Goal: Task Accomplishment & Management: Use online tool/utility

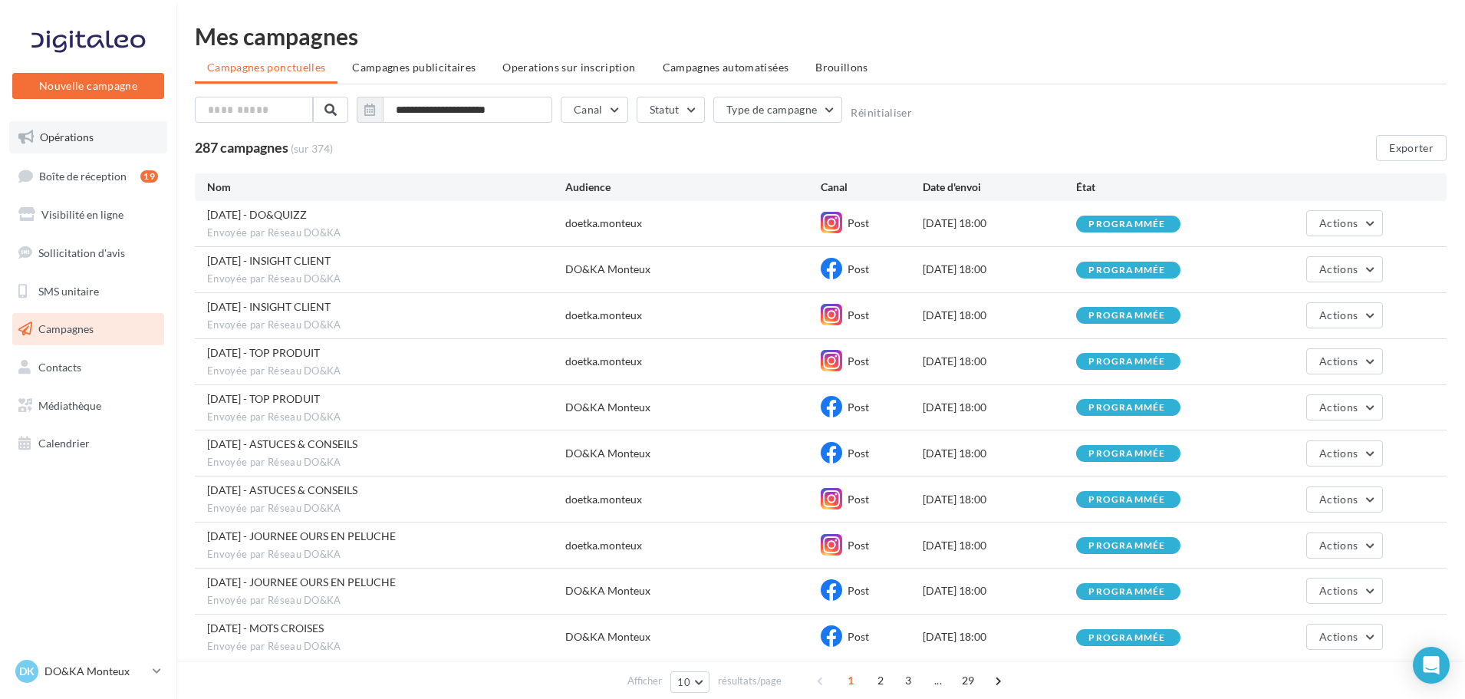
click at [98, 137] on link "Opérations" at bounding box center [88, 137] width 158 height 32
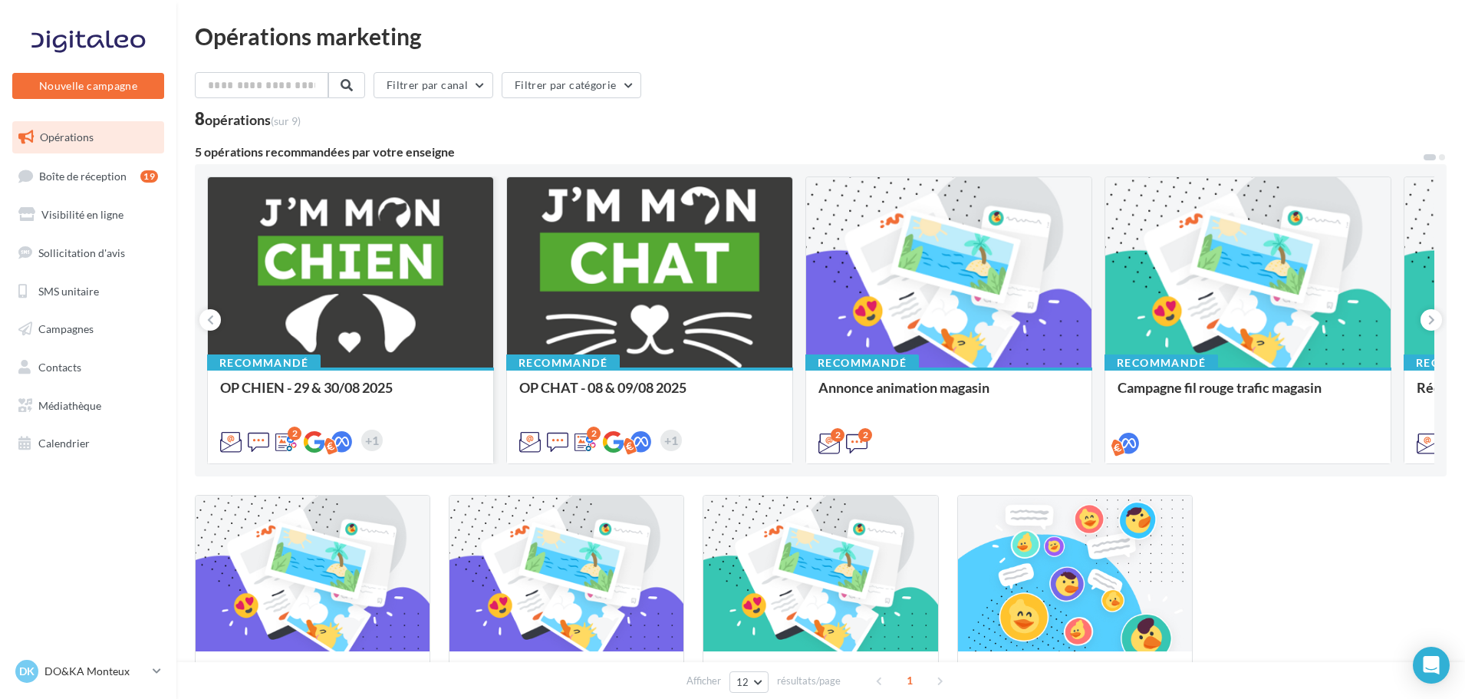
click at [422, 272] on div at bounding box center [350, 273] width 285 height 192
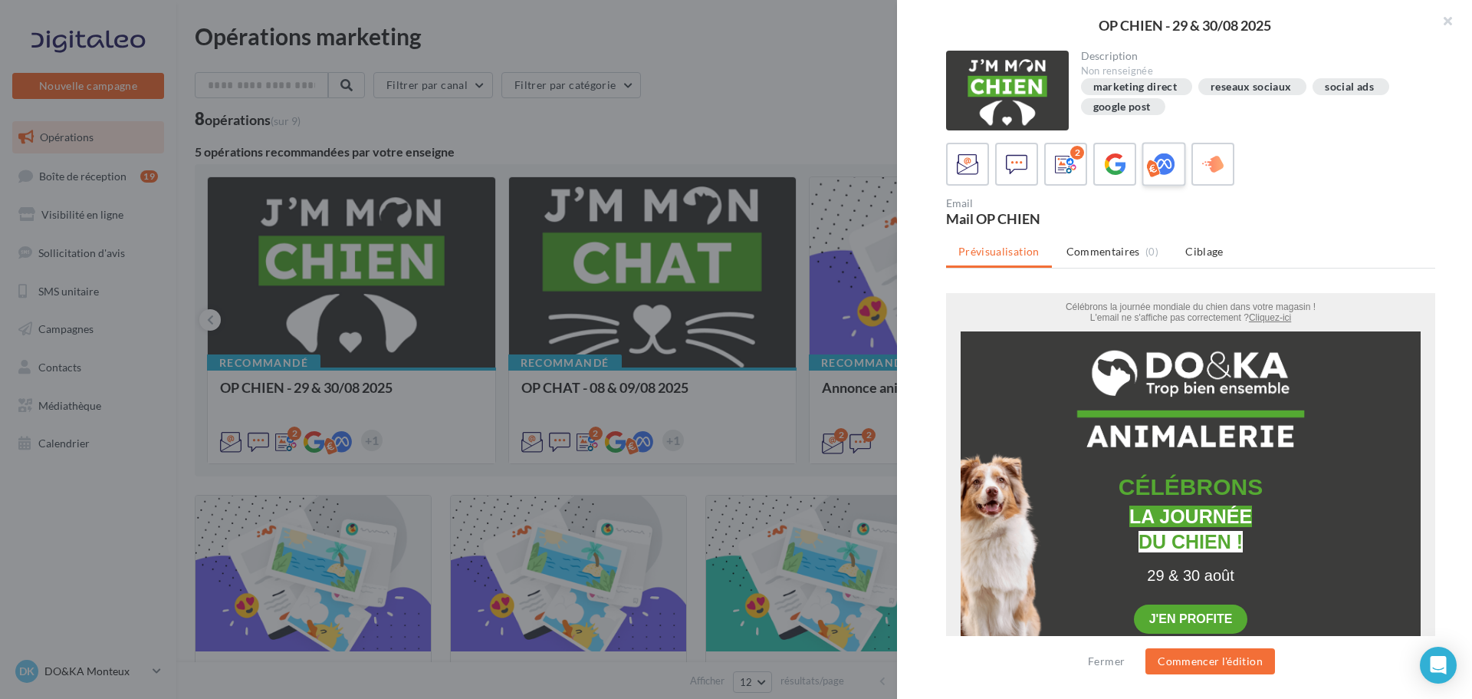
click at [1166, 161] on icon at bounding box center [1164, 164] width 22 height 22
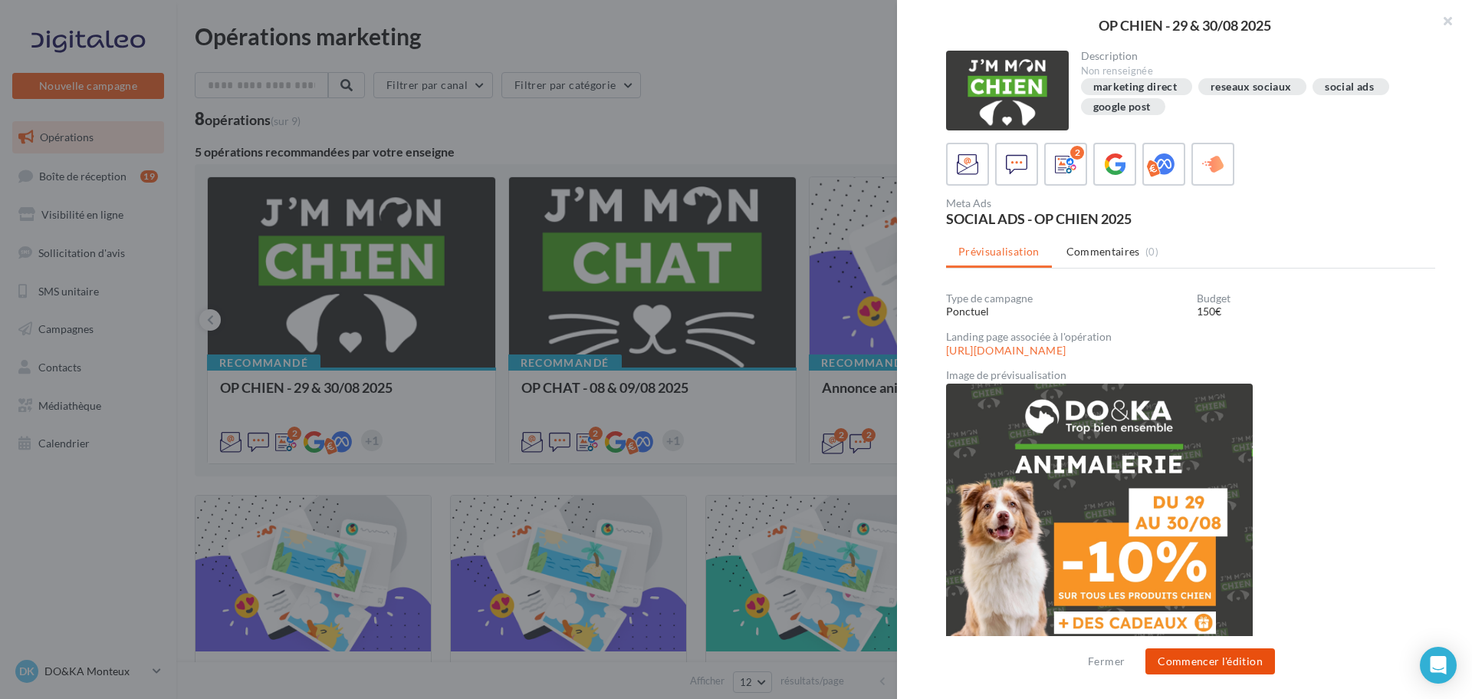
click at [1208, 668] on button "Commencer l'édition" at bounding box center [1211, 661] width 130 height 26
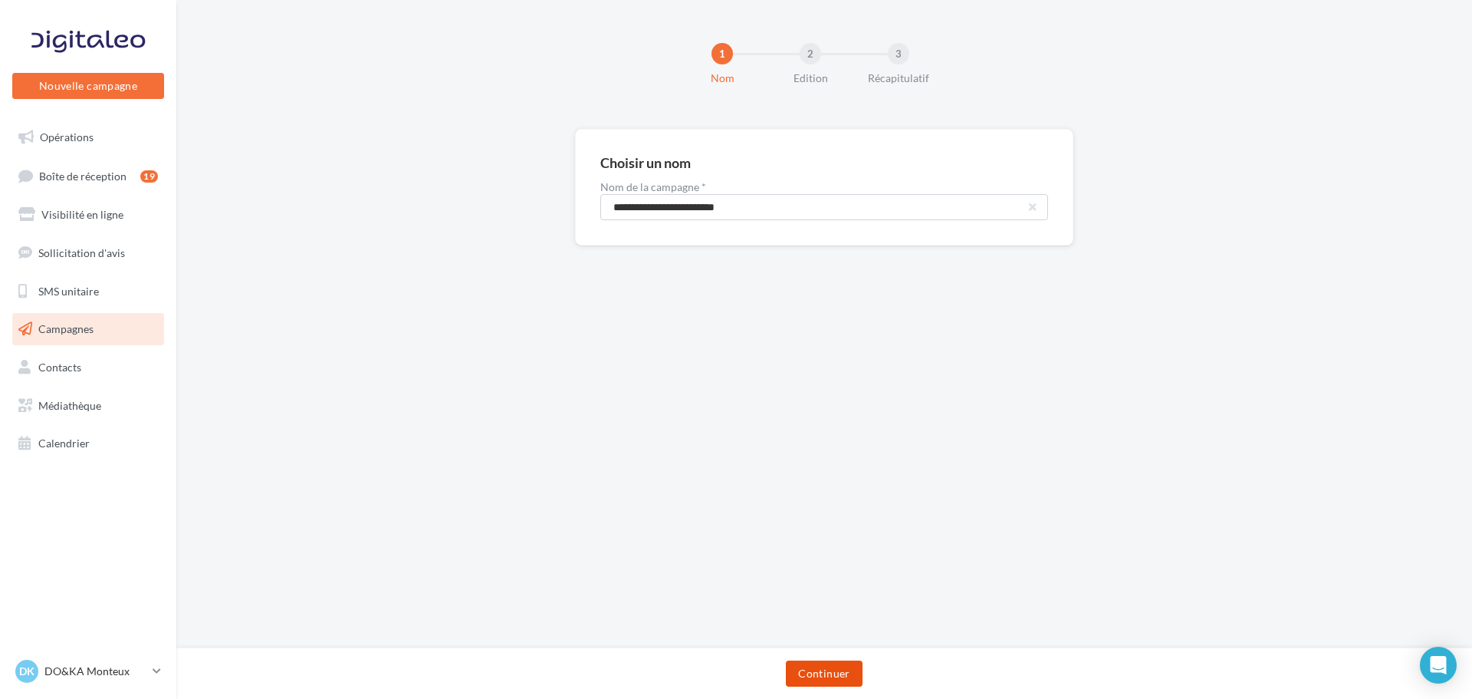
click at [827, 673] on button "Continuer" at bounding box center [824, 673] width 76 height 26
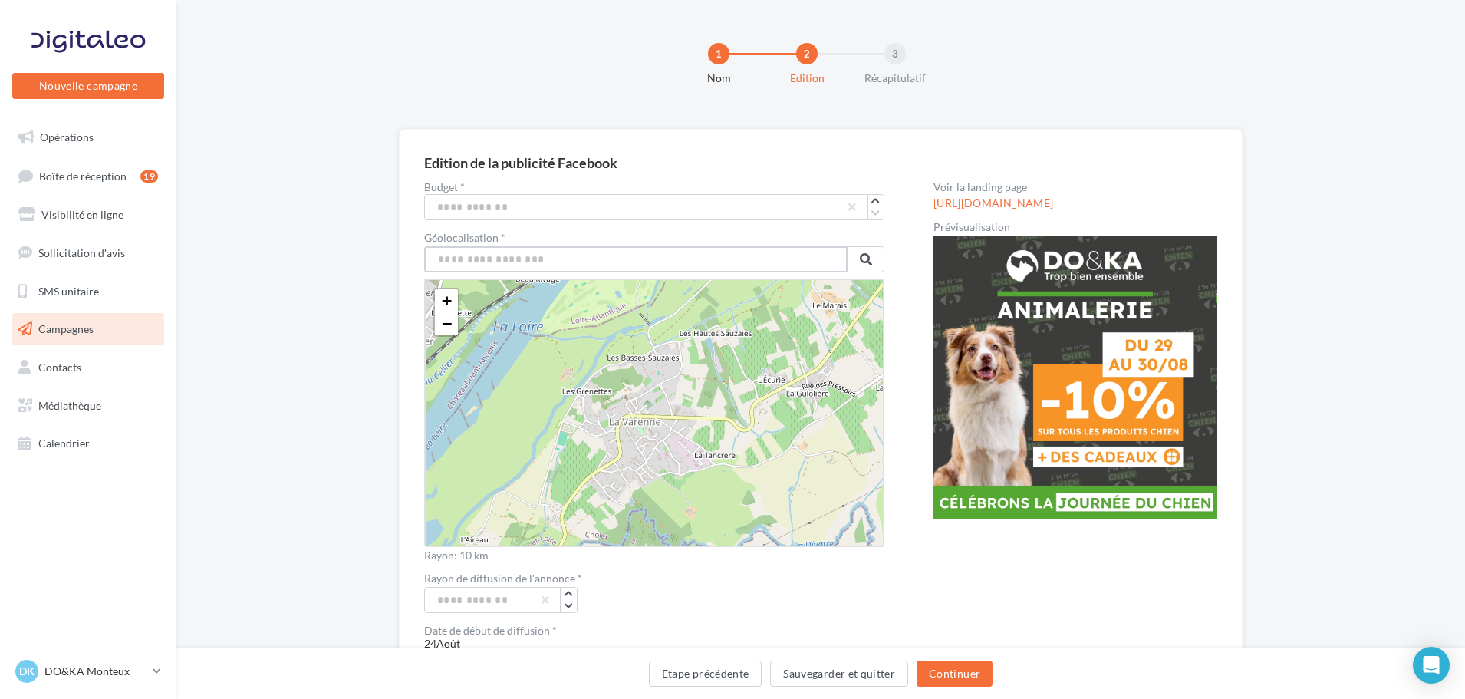
click at [613, 265] on input "text" at bounding box center [635, 259] width 423 height 26
click at [863, 258] on span at bounding box center [866, 259] width 12 height 12
click at [450, 327] on span "−" at bounding box center [447, 323] width 10 height 19
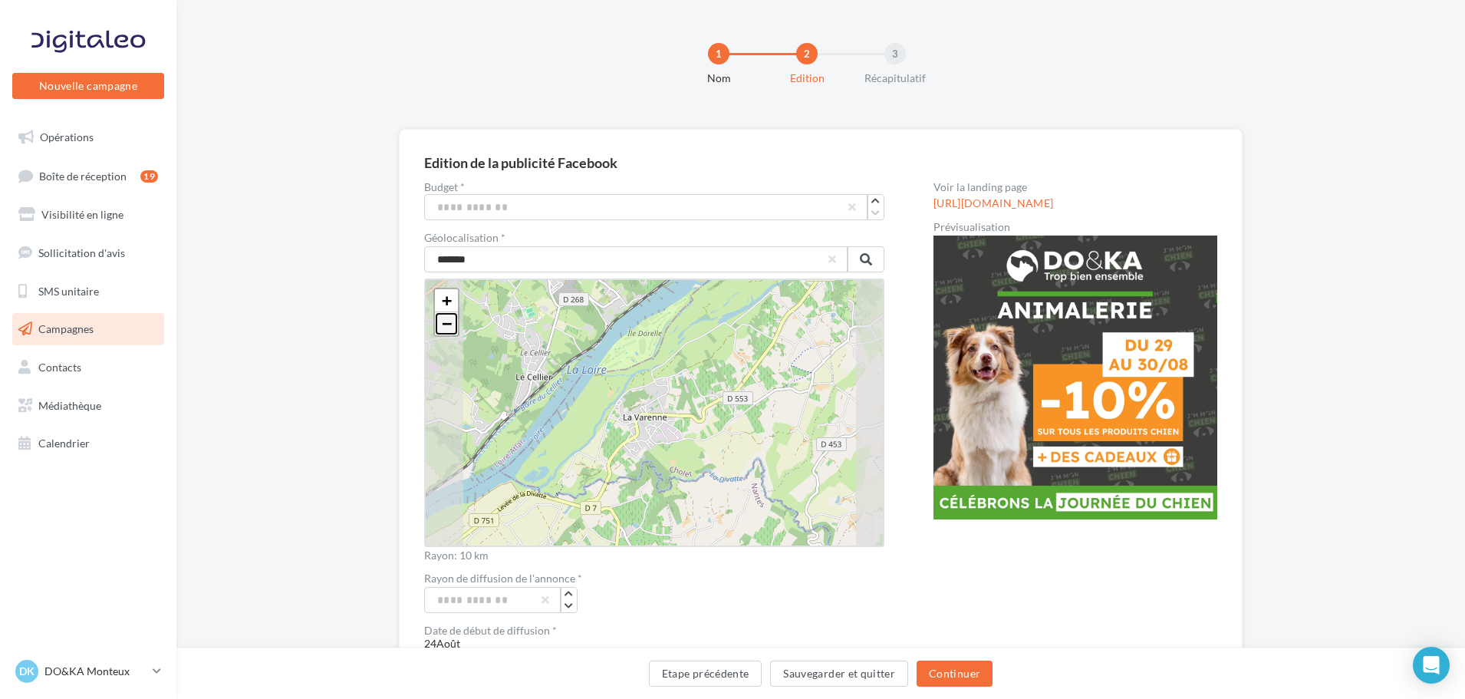
click at [450, 327] on span "−" at bounding box center [447, 323] width 10 height 19
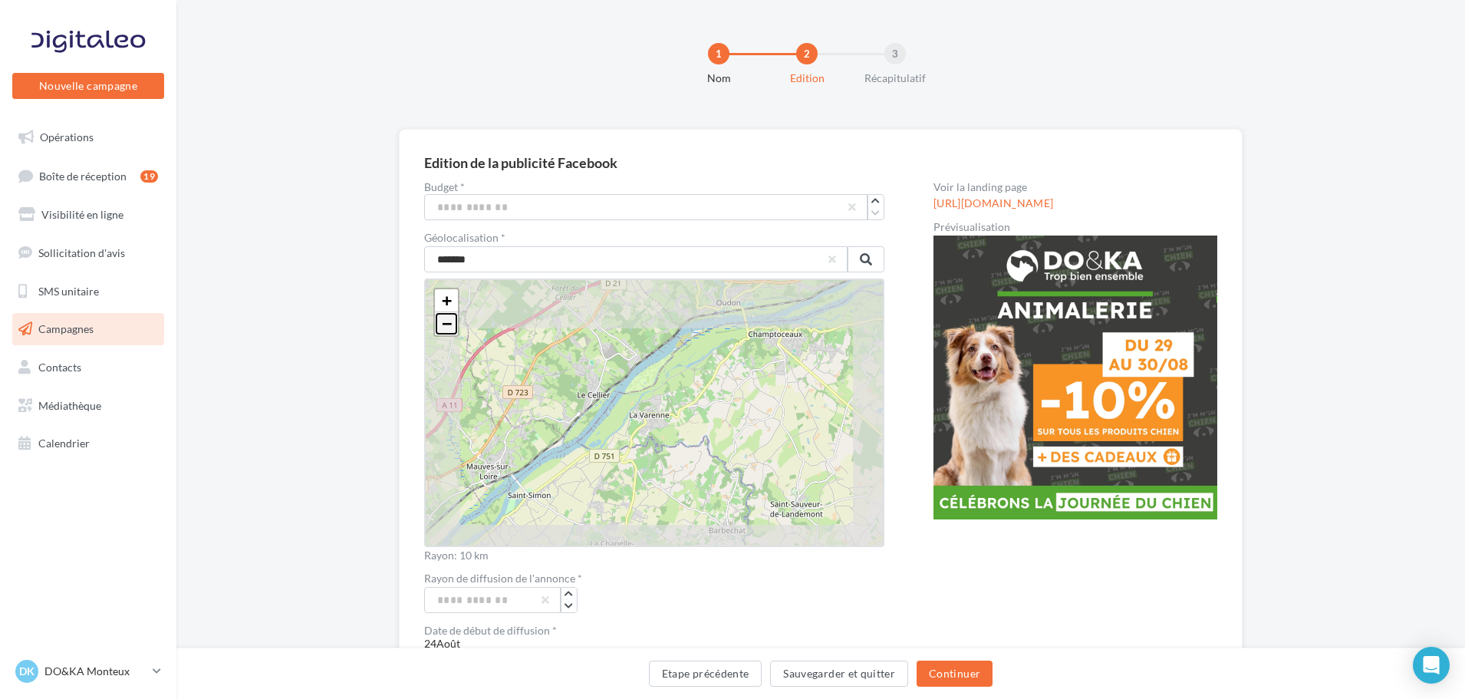
click at [450, 327] on span "−" at bounding box center [447, 323] width 10 height 19
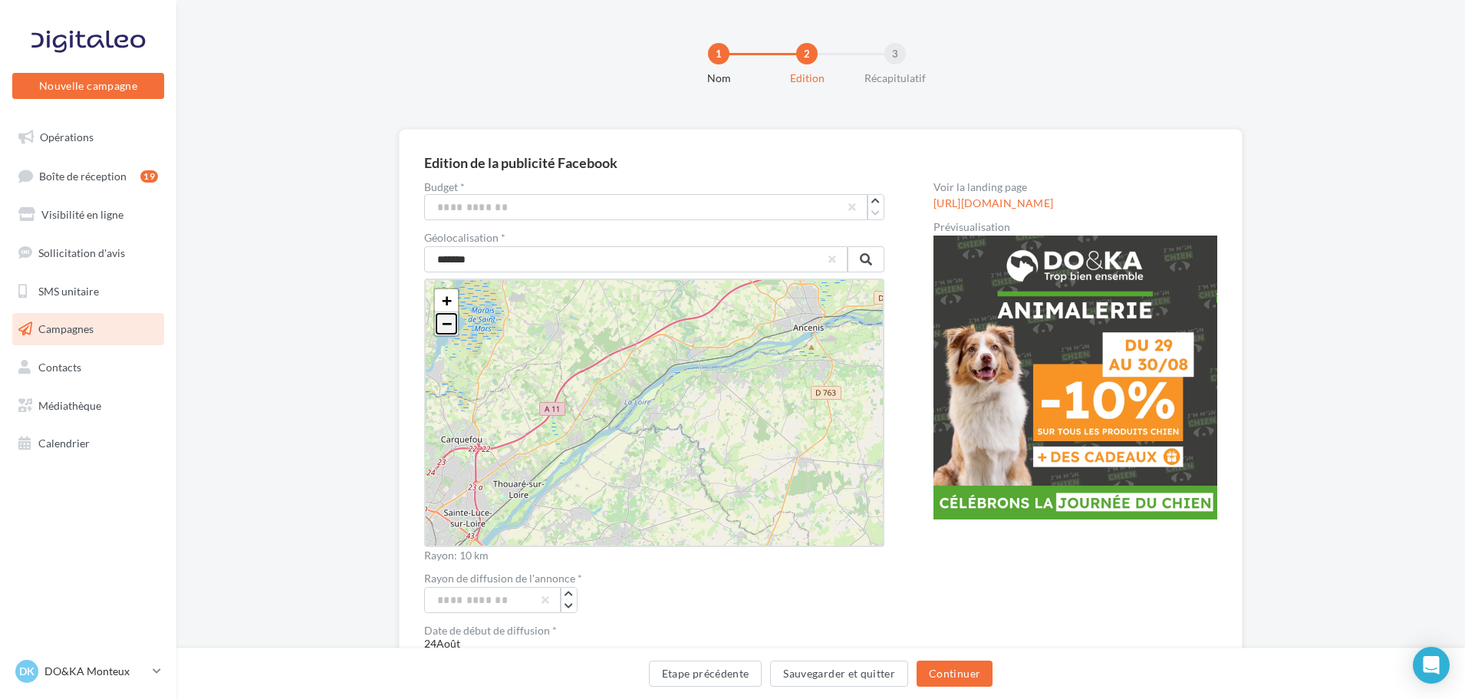
click at [450, 327] on span "−" at bounding box center [447, 323] width 10 height 19
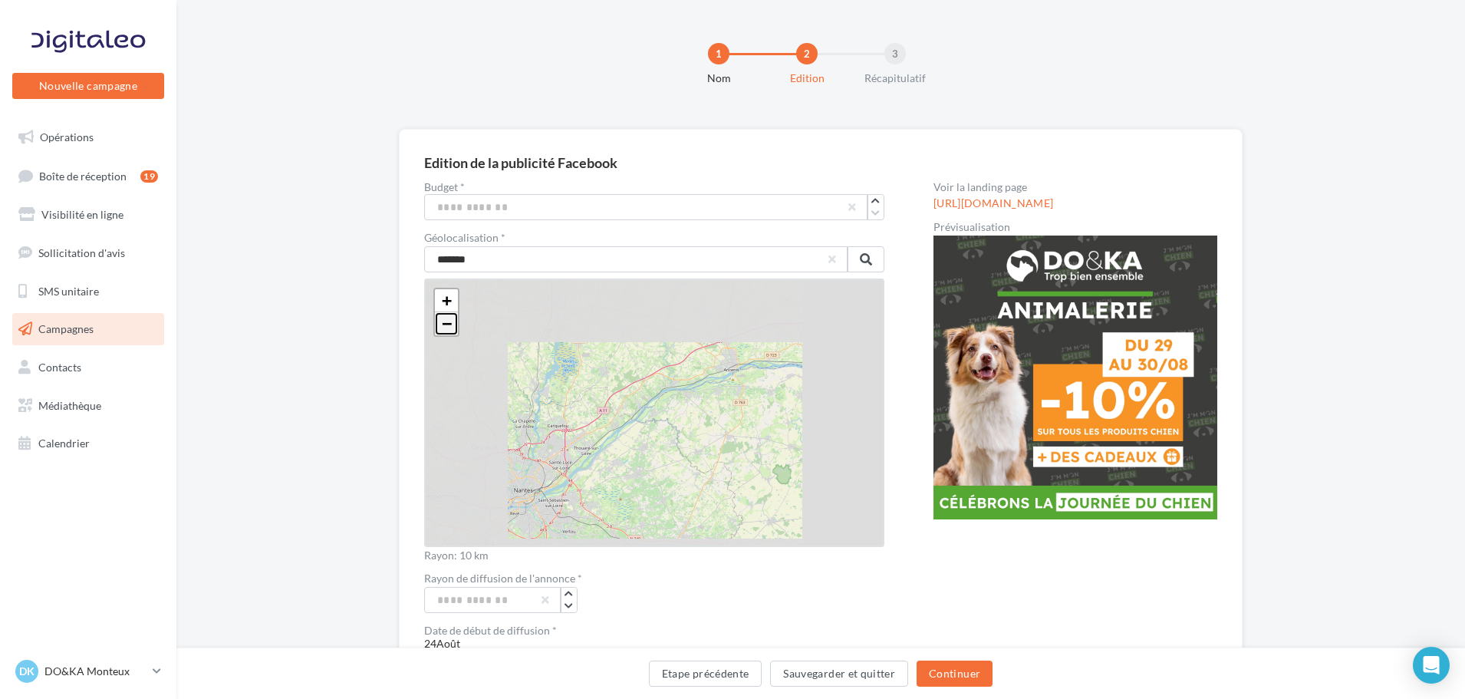
click at [450, 327] on span "−" at bounding box center [447, 323] width 10 height 19
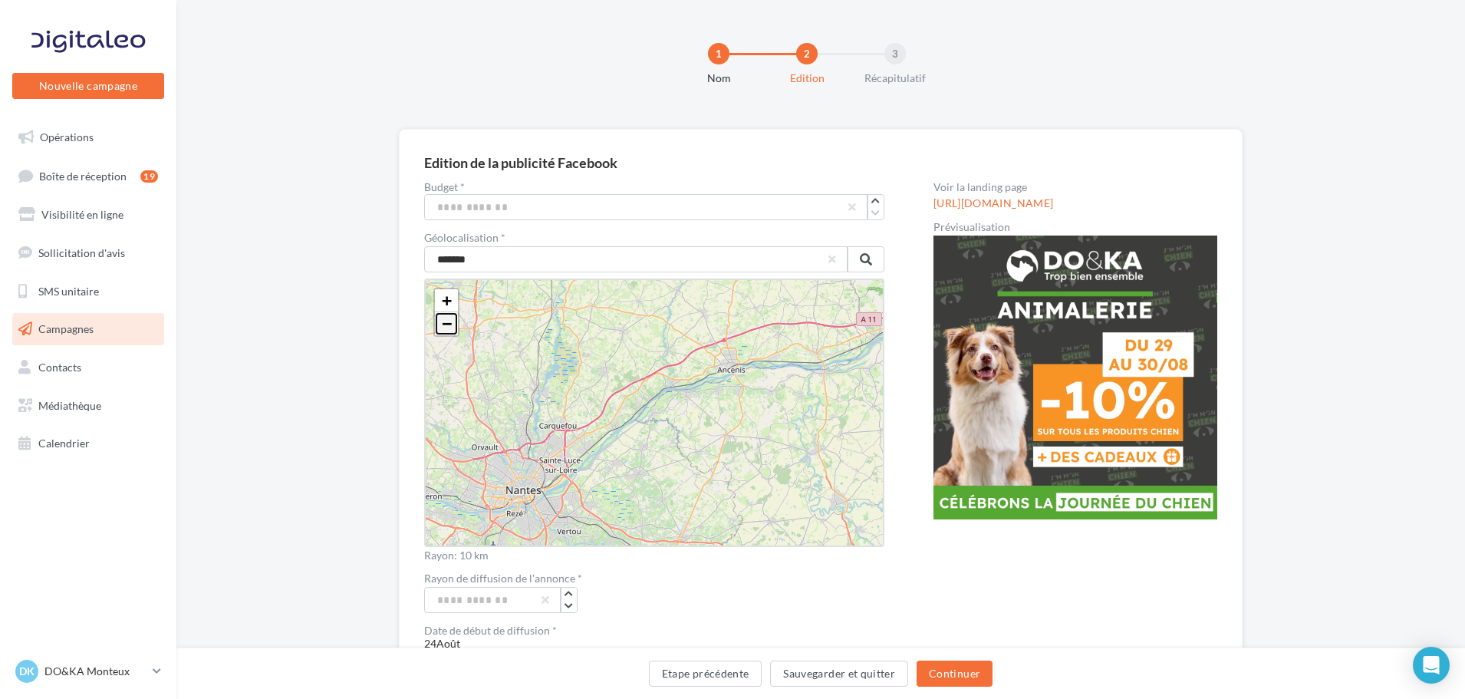
click at [450, 327] on span "−" at bounding box center [447, 323] width 10 height 19
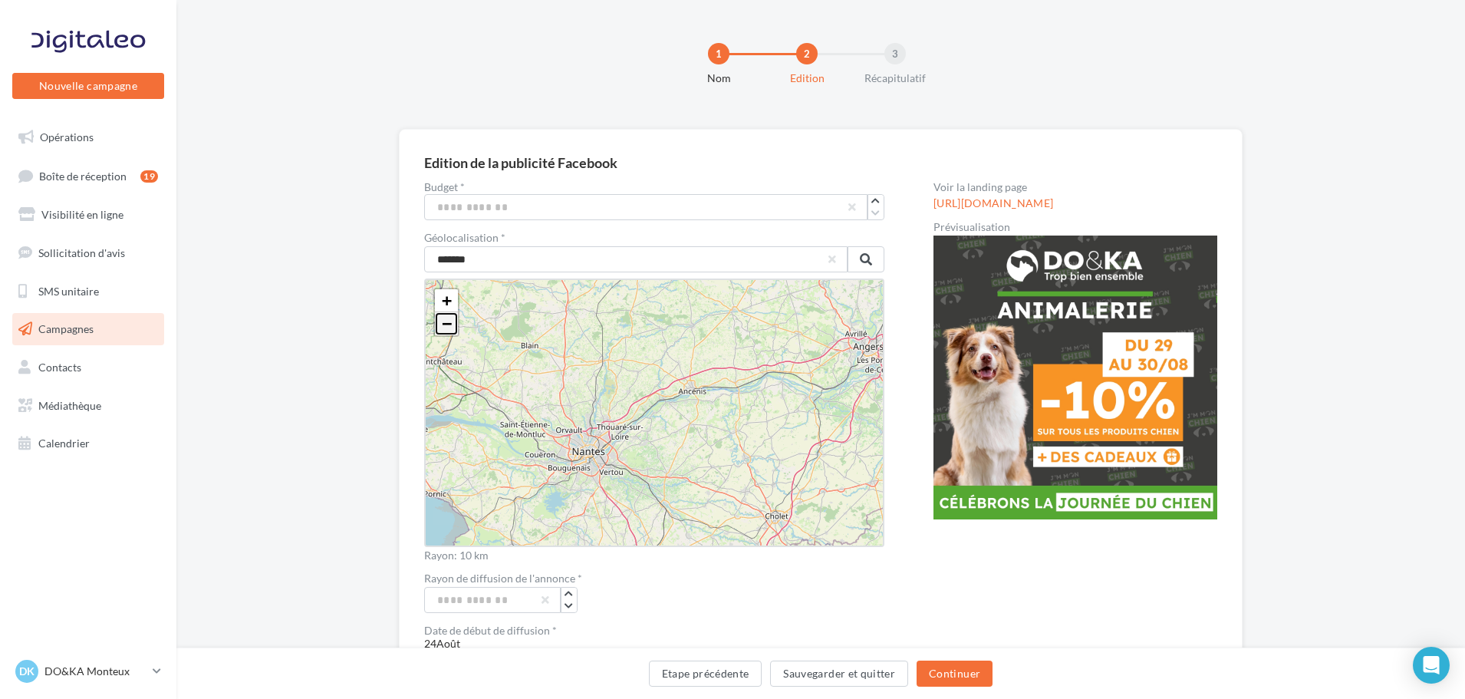
click at [450, 327] on span "−" at bounding box center [447, 323] width 10 height 19
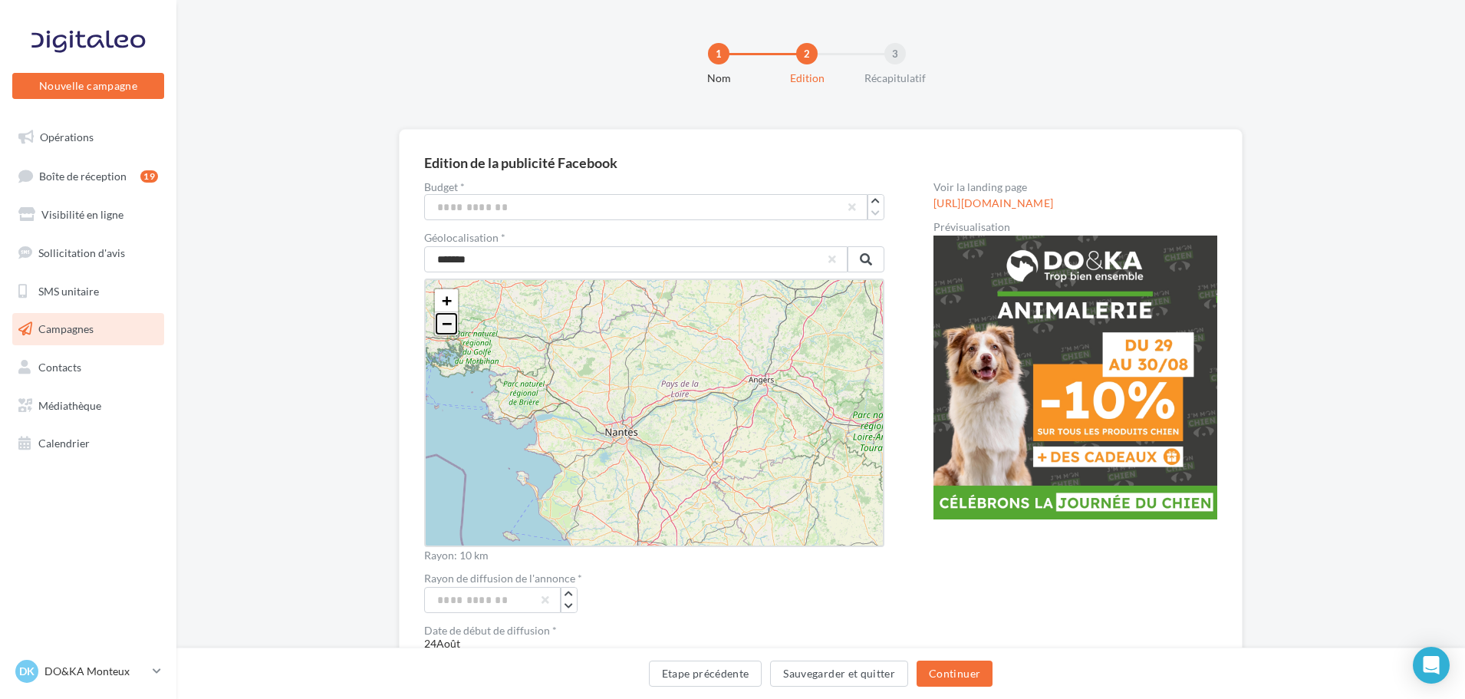
click at [450, 327] on span "−" at bounding box center [447, 323] width 10 height 19
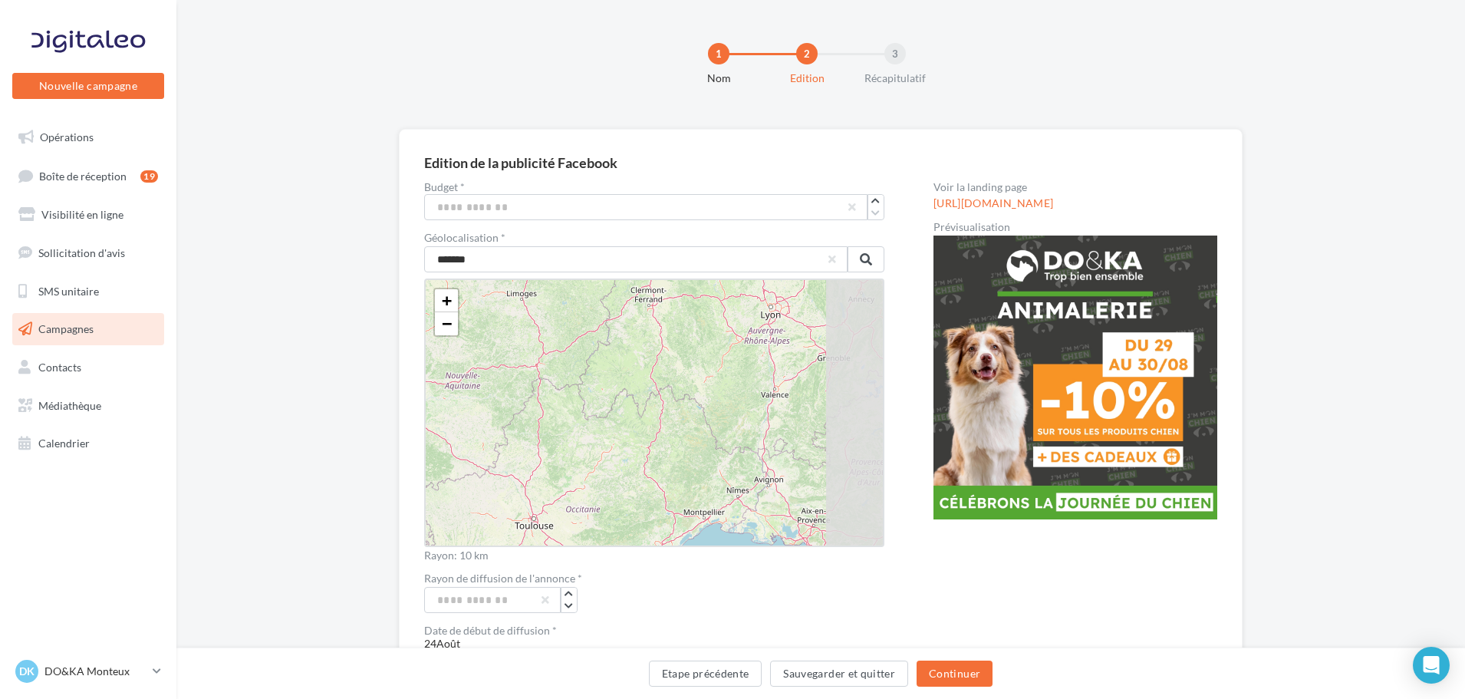
drag, startPoint x: 815, startPoint y: 475, endPoint x: 501, endPoint y: 204, distance: 415.4
click at [502, 209] on div "Budget * *** Géolocalisation * ******* + − [GEOGRAPHIC_DATA]: 10 km Rayon de di…" at bounding box center [654, 651] width 460 height 939
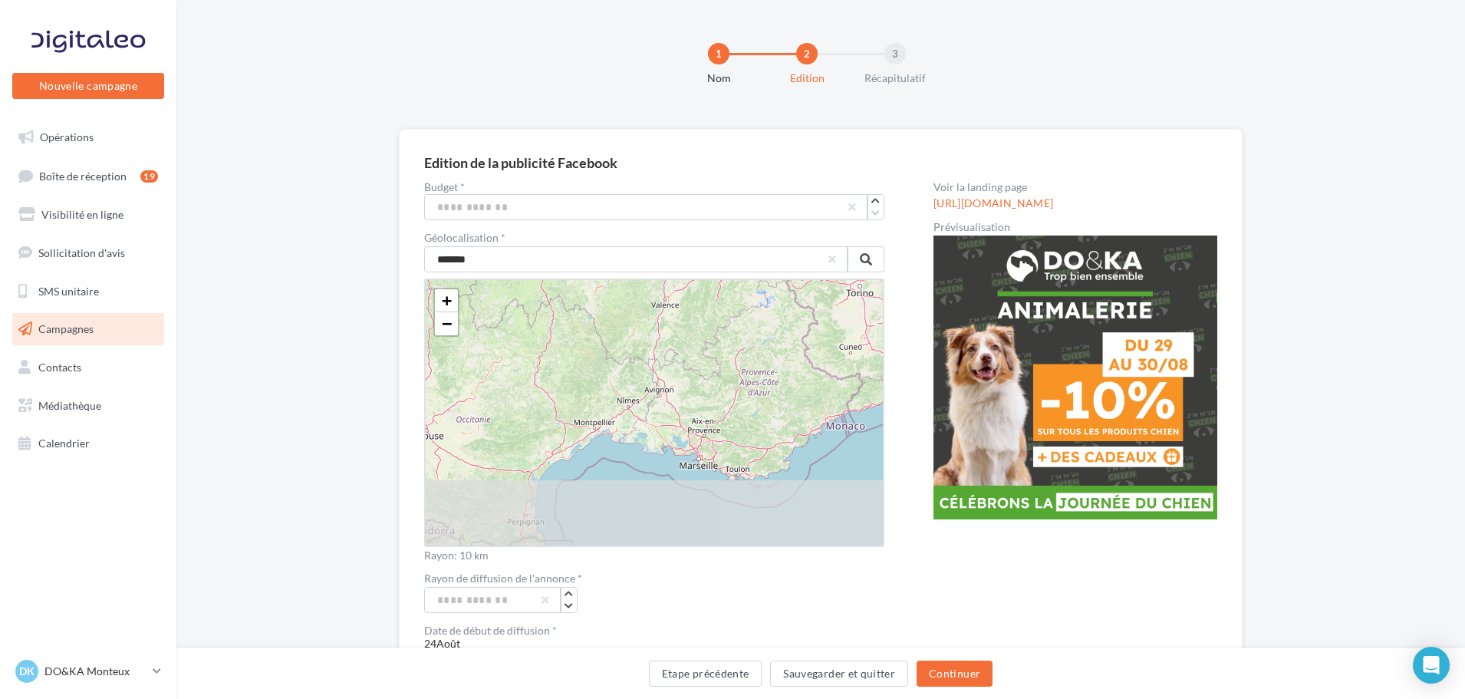
drag, startPoint x: 736, startPoint y: 456, endPoint x: 627, endPoint y: 370, distance: 139.3
click at [627, 370] on div "+ − Leaflet" at bounding box center [654, 412] width 460 height 268
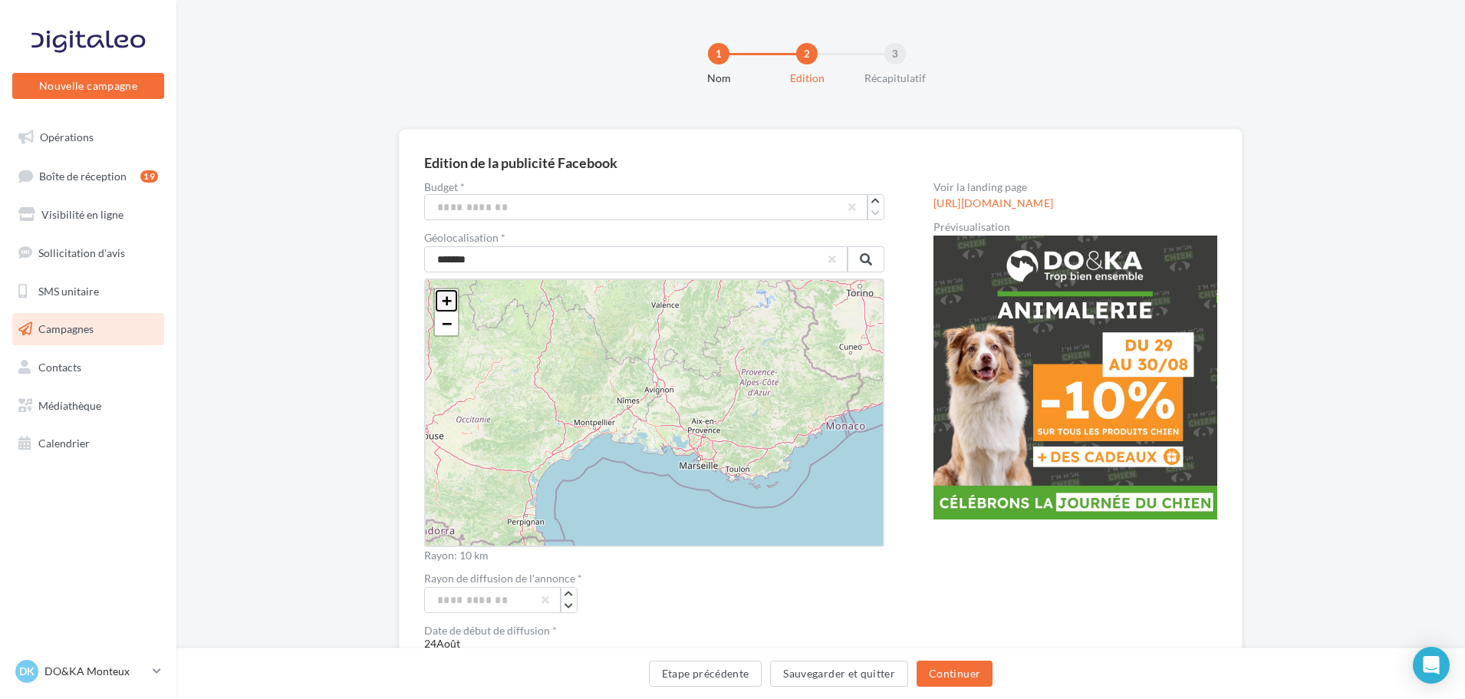
click at [449, 301] on span "+" at bounding box center [447, 300] width 10 height 19
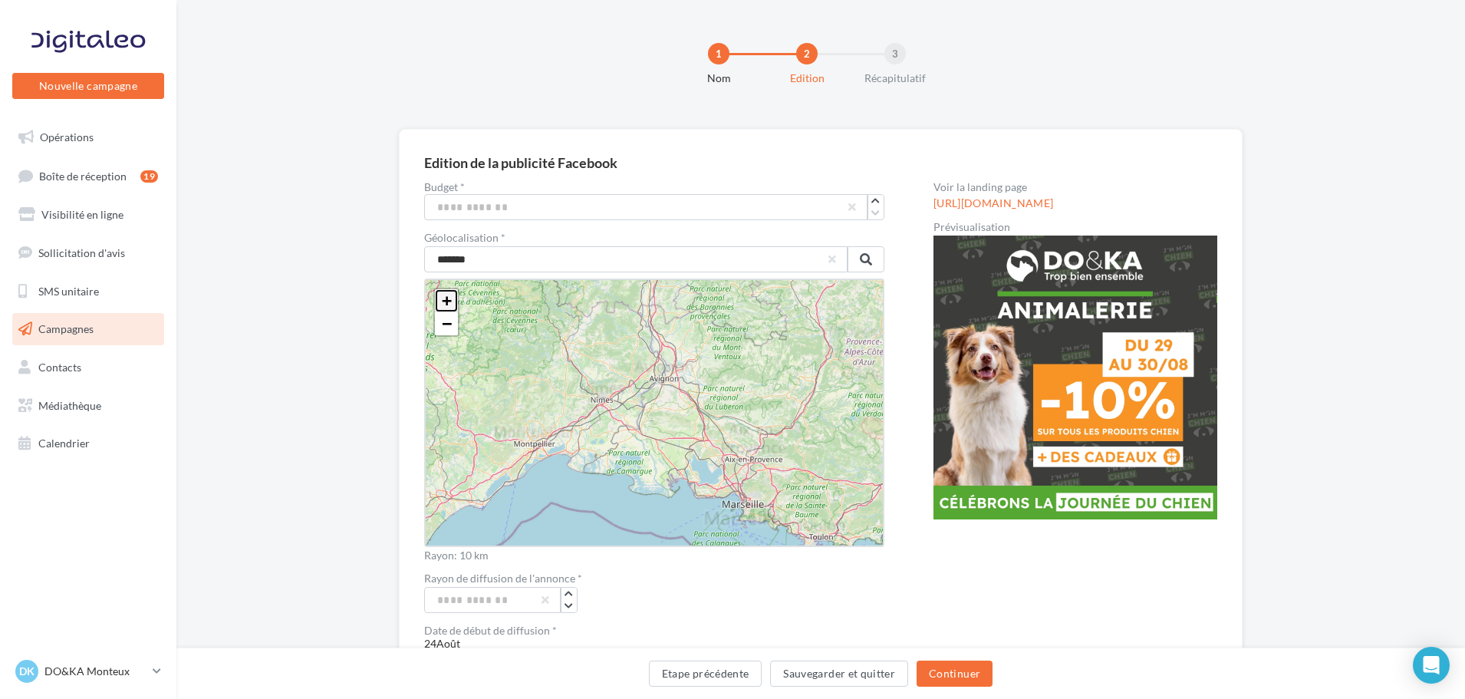
click at [449, 301] on span "+" at bounding box center [447, 300] width 10 height 19
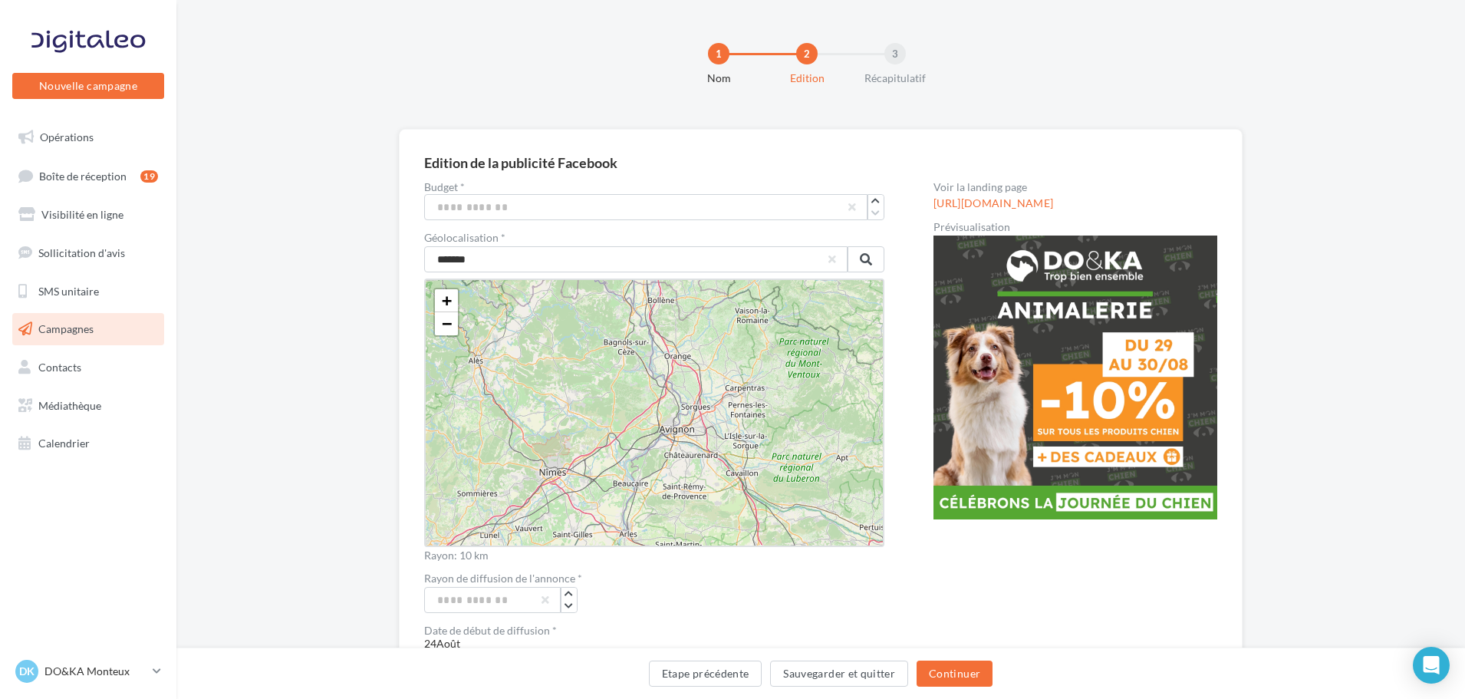
drag, startPoint x: 791, startPoint y: 401, endPoint x: 794, endPoint y: 486, distance: 85.2
click at [794, 486] on div "+ − Leaflet" at bounding box center [654, 412] width 460 height 268
click at [871, 262] on span at bounding box center [866, 259] width 12 height 12
click at [870, 262] on span at bounding box center [866, 259] width 12 height 12
click at [453, 327] on link "−" at bounding box center [446, 323] width 23 height 23
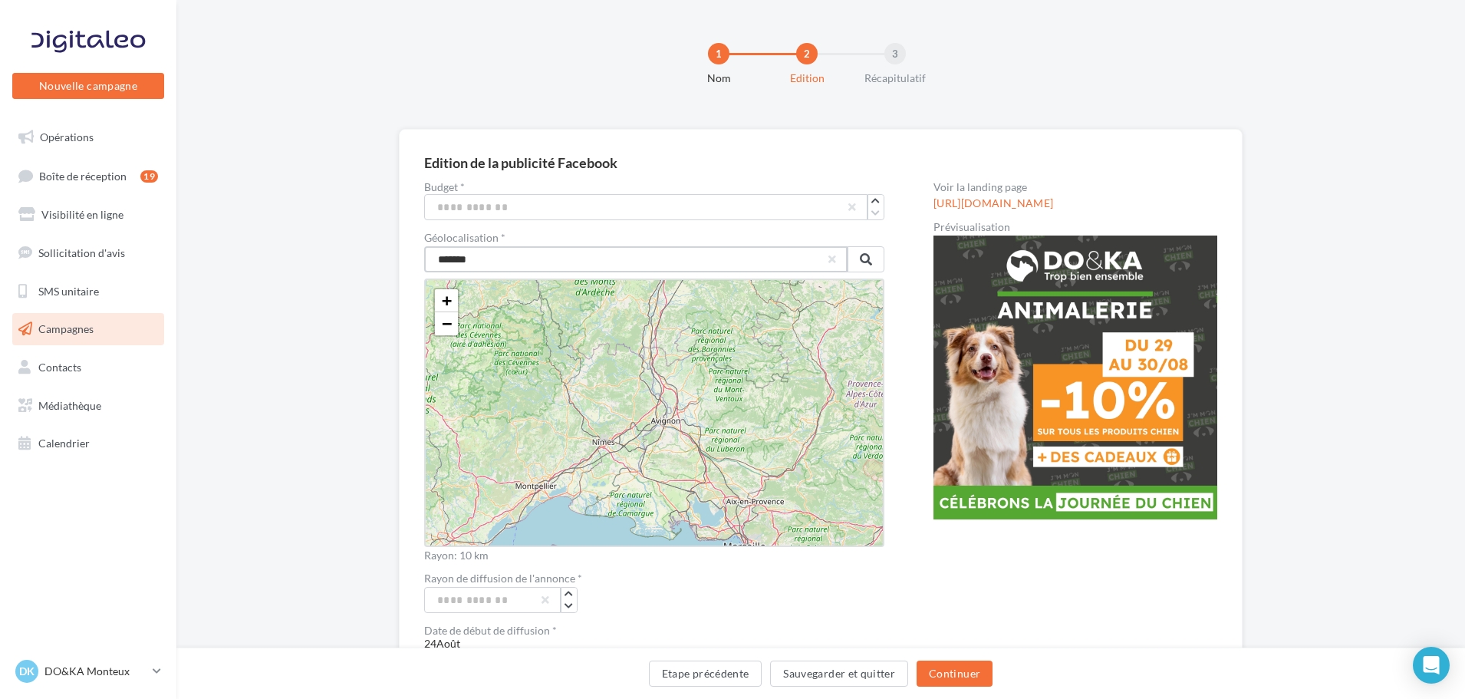
click at [480, 268] on input "*******" at bounding box center [635, 259] width 423 height 26
drag, startPoint x: 492, startPoint y: 262, endPoint x: 437, endPoint y: 262, distance: 54.4
click at [437, 262] on input "*******" at bounding box center [635, 259] width 423 height 26
click at [863, 253] on span at bounding box center [866, 259] width 12 height 12
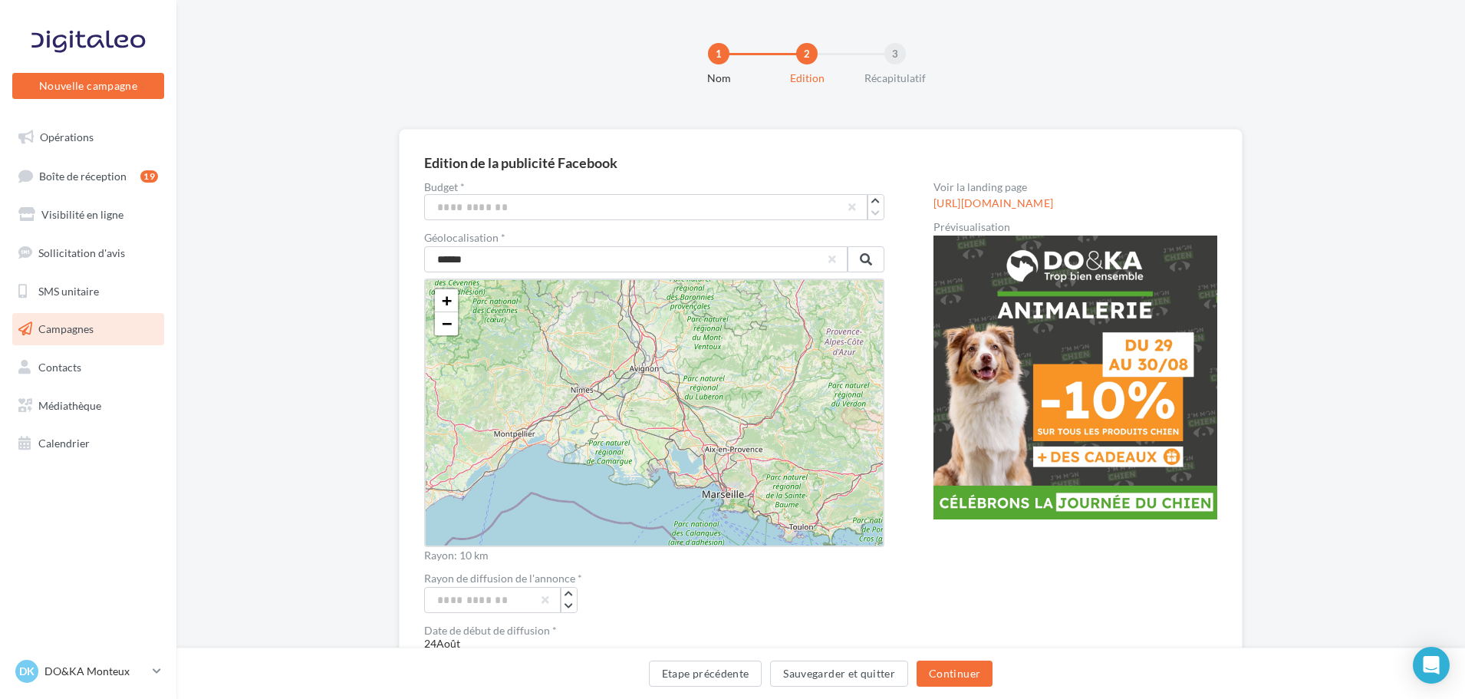
drag, startPoint x: 796, startPoint y: 442, endPoint x: 775, endPoint y: 390, distance: 56.4
click at [775, 390] on div "+ − Leaflet" at bounding box center [654, 412] width 460 height 268
click at [871, 262] on span at bounding box center [866, 259] width 12 height 12
click at [567, 262] on input "******" at bounding box center [635, 259] width 423 height 26
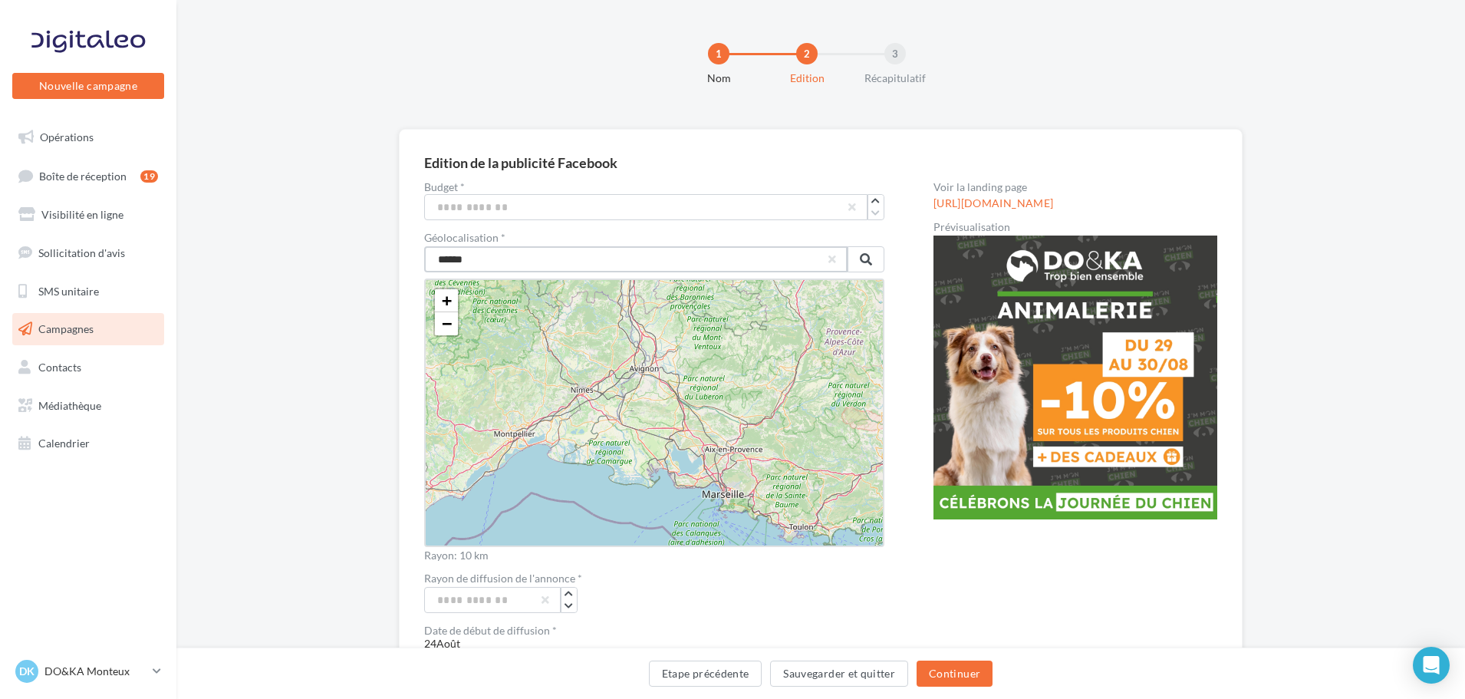
drag, startPoint x: 531, startPoint y: 265, endPoint x: 359, endPoint y: 250, distance: 173.2
click at [359, 250] on div "Edition de la publicité Facebook Budget * *** Géolocalisation * ****** + − [GEO…" at bounding box center [820, 662] width 1288 height 1067
click at [484, 215] on input "***" at bounding box center [645, 207] width 443 height 26
click at [811, 216] on input "***" at bounding box center [645, 207] width 443 height 26
click at [867, 257] on span at bounding box center [866, 259] width 12 height 12
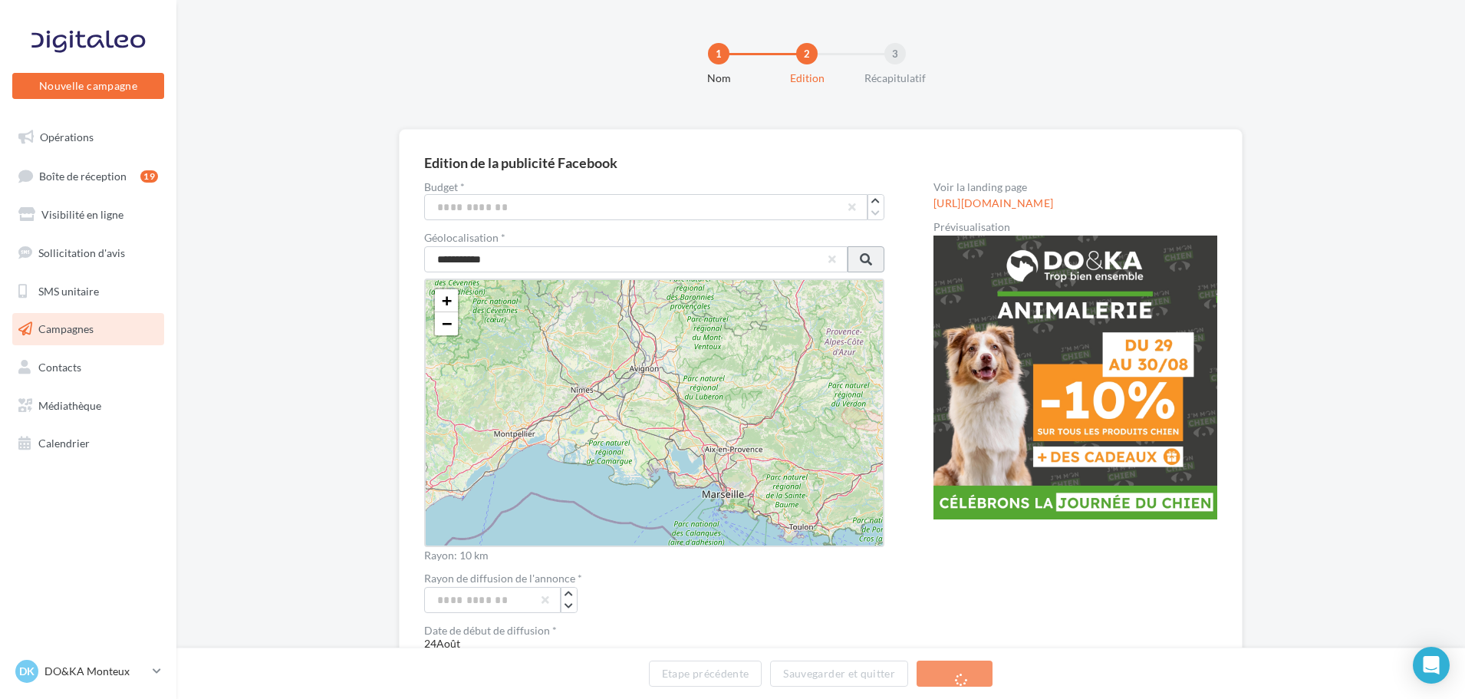
click at [867, 257] on span at bounding box center [866, 259] width 12 height 12
click at [569, 623] on icon "button" at bounding box center [568, 621] width 8 height 9
click at [568, 604] on icon "button" at bounding box center [568, 608] width 8 height 9
click at [443, 321] on span "−" at bounding box center [447, 323] width 10 height 19
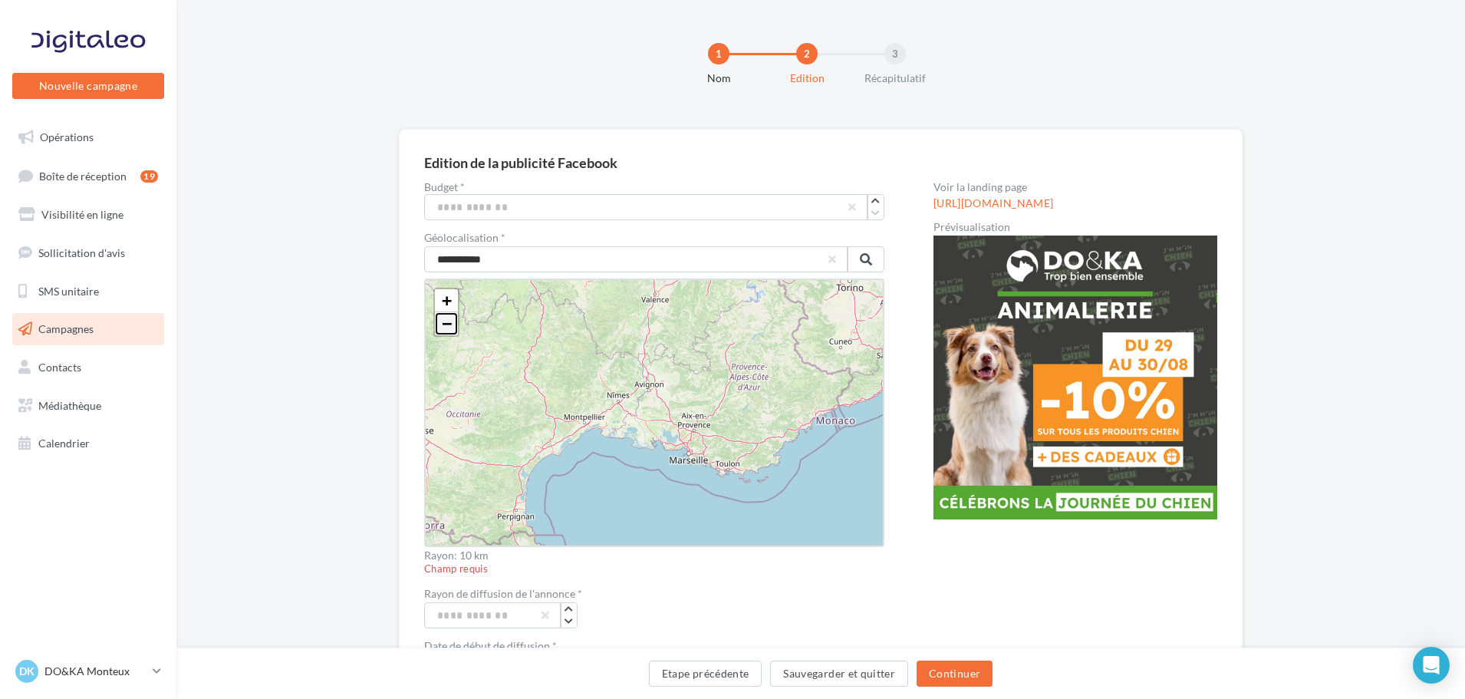
click at [445, 323] on span "−" at bounding box center [447, 323] width 10 height 19
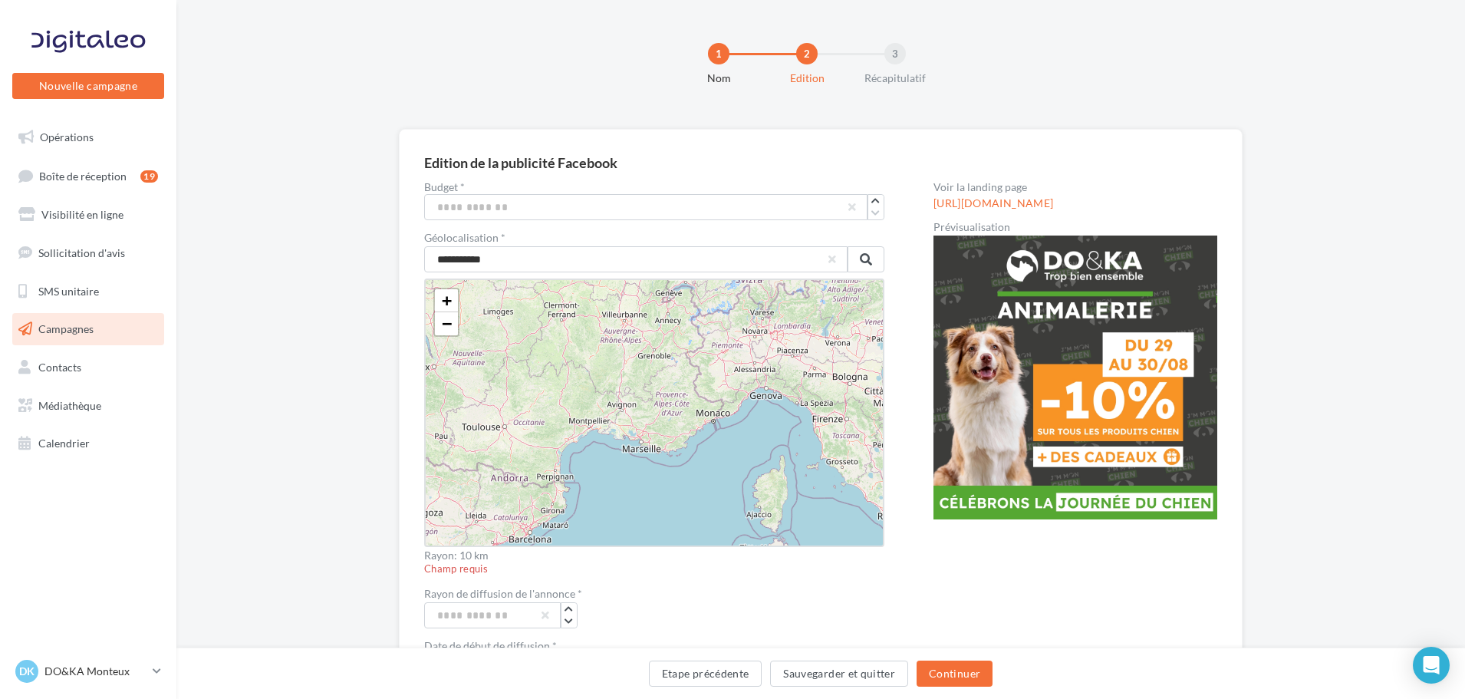
drag, startPoint x: 627, startPoint y: 369, endPoint x: 597, endPoint y: 378, distance: 31.3
click at [597, 378] on div "+ − Leaflet" at bounding box center [654, 412] width 460 height 268
click at [452, 305] on span "+" at bounding box center [447, 300] width 10 height 19
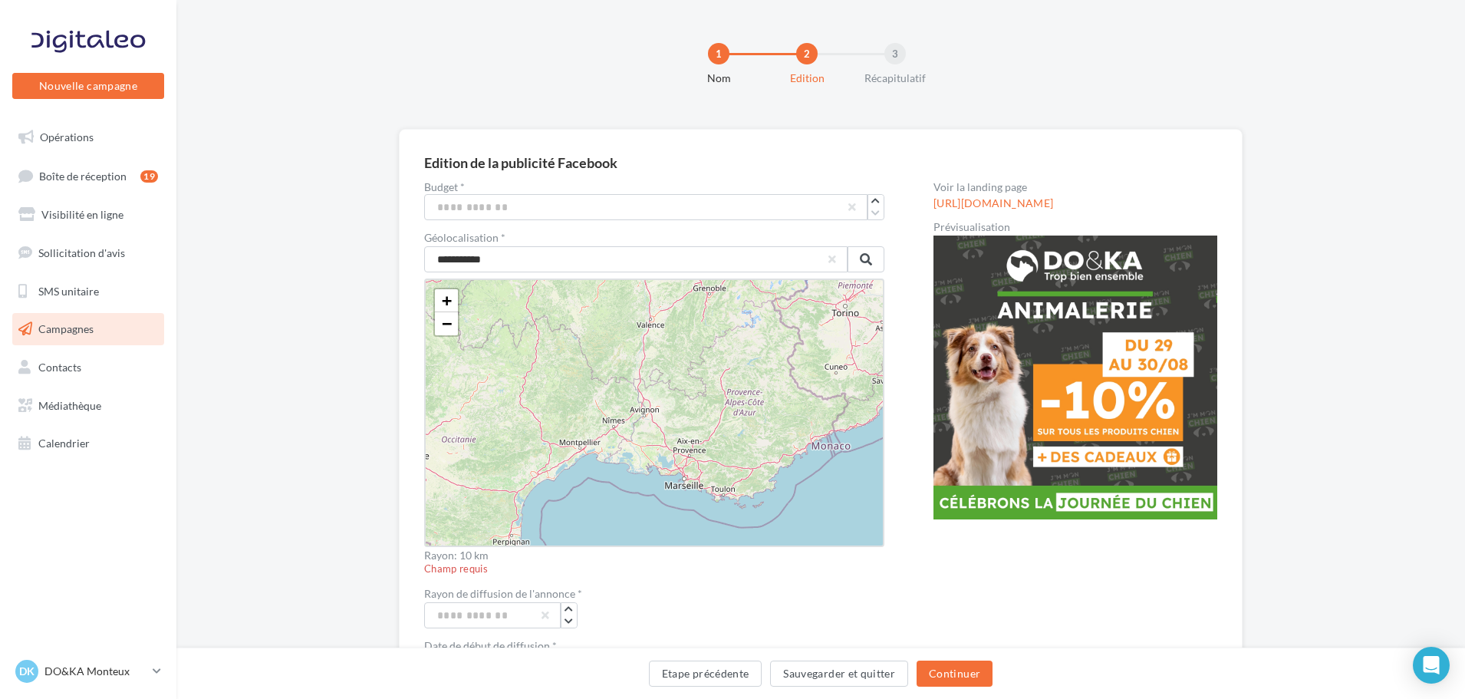
drag, startPoint x: 632, startPoint y: 345, endPoint x: 687, endPoint y: 353, distance: 55.7
click at [687, 353] on div "+ − Leaflet" at bounding box center [654, 412] width 460 height 268
click at [449, 301] on span "+" at bounding box center [447, 300] width 10 height 19
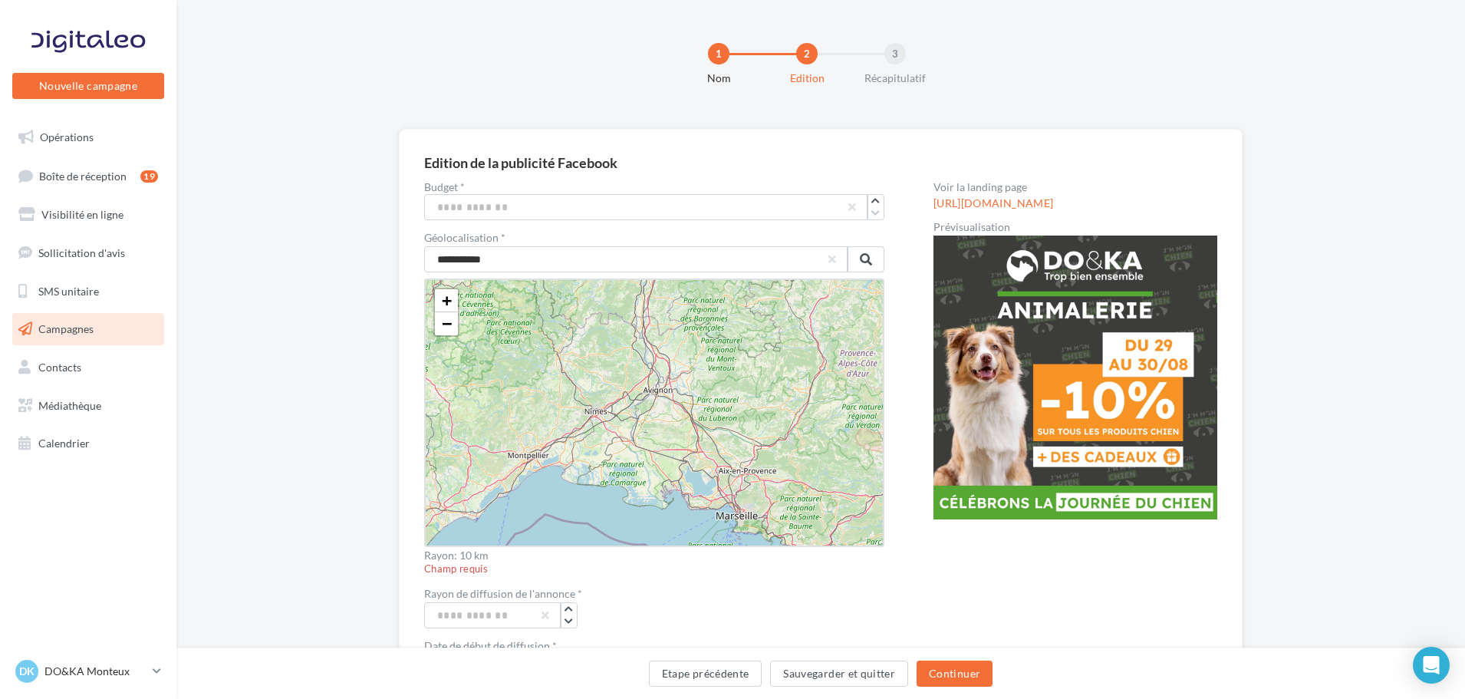
drag, startPoint x: 653, startPoint y: 456, endPoint x: 672, endPoint y: 428, distance: 33.2
click at [672, 428] on div "+ − Leaflet" at bounding box center [654, 412] width 460 height 268
click at [539, 261] on input "**********" at bounding box center [635, 259] width 423 height 26
click at [874, 258] on button at bounding box center [865, 259] width 37 height 26
click at [870, 258] on span at bounding box center [866, 259] width 12 height 12
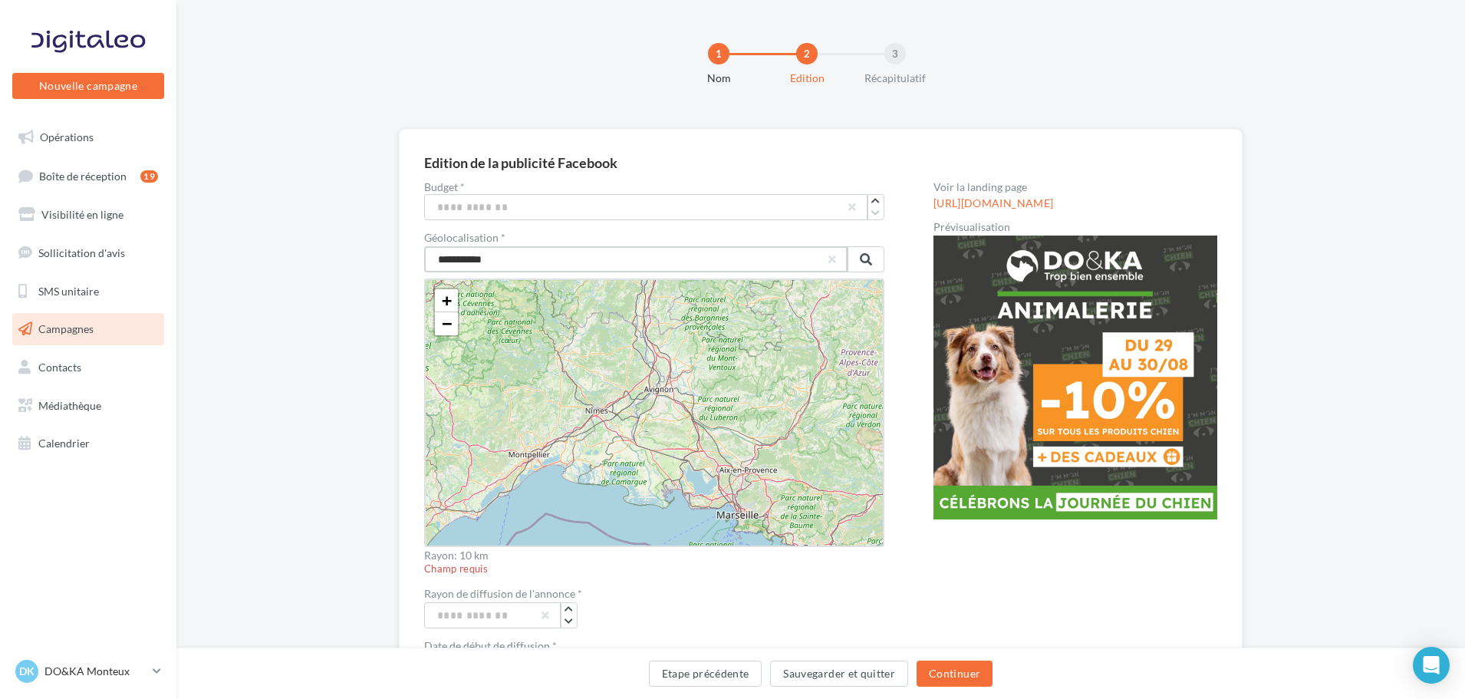
click at [472, 260] on input "**********" at bounding box center [635, 259] width 423 height 26
click at [450, 329] on span "−" at bounding box center [447, 323] width 10 height 19
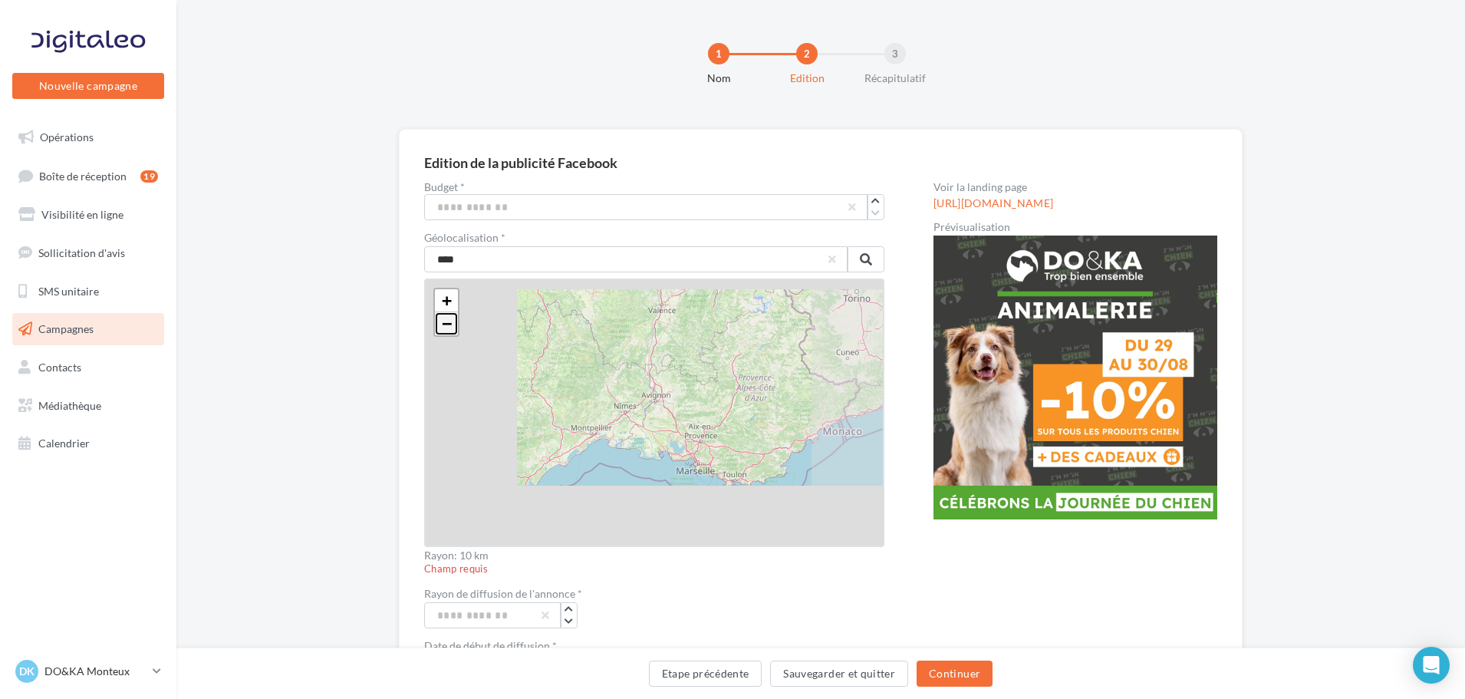
click at [450, 329] on span "−" at bounding box center [447, 323] width 10 height 19
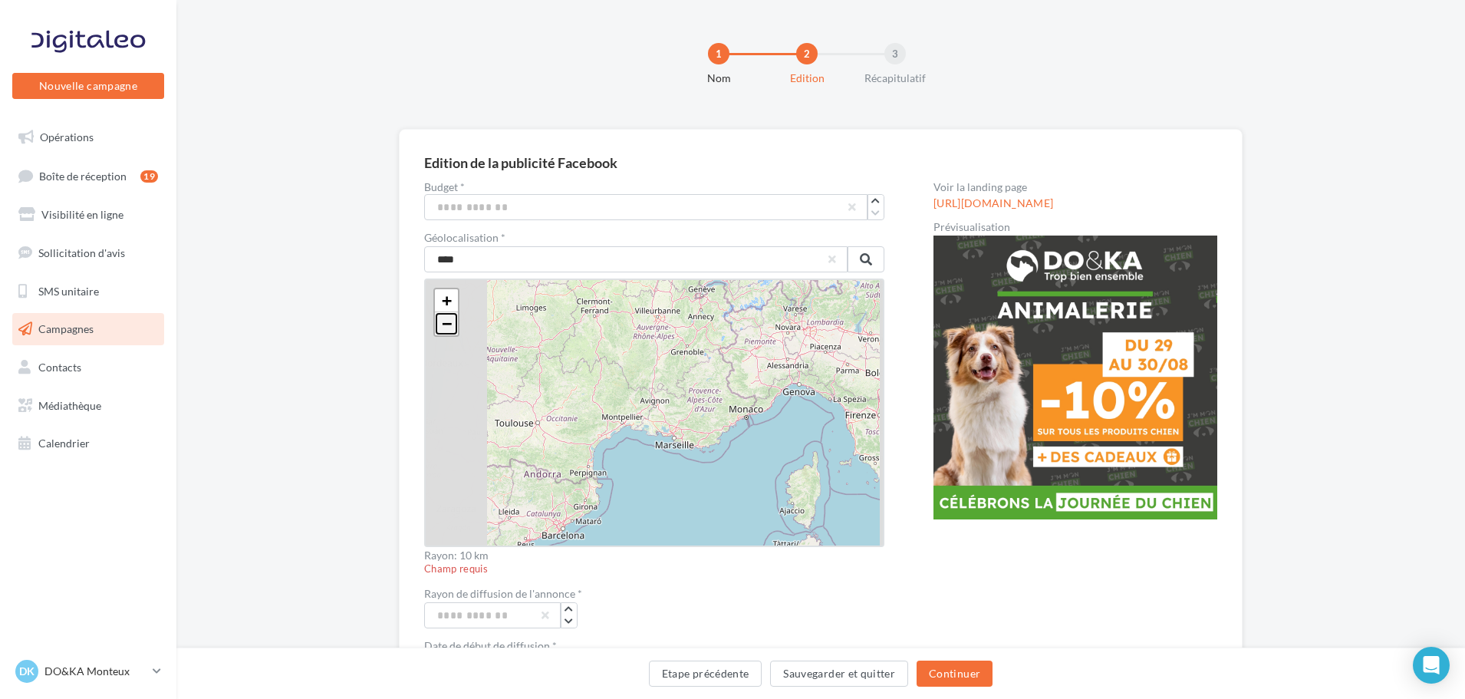
click at [450, 329] on span "−" at bounding box center [447, 323] width 10 height 19
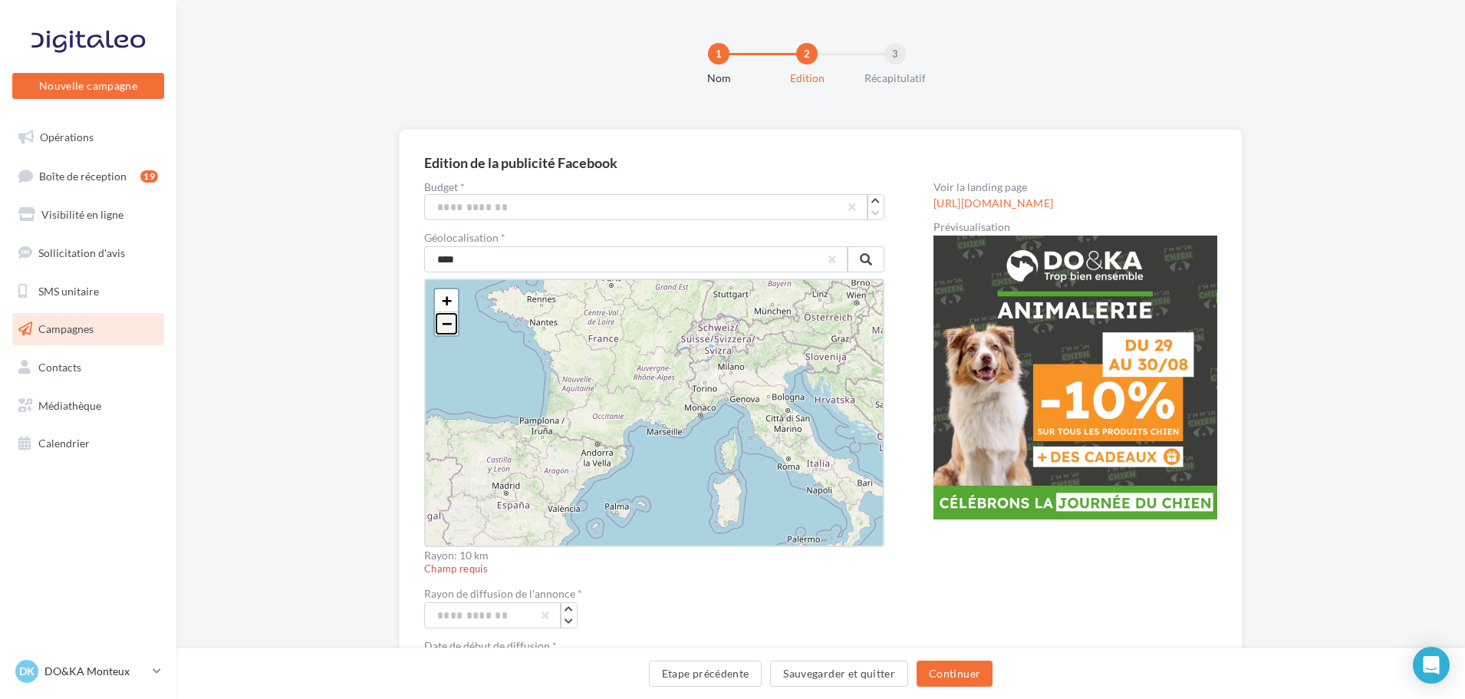
click at [450, 329] on span "−" at bounding box center [447, 323] width 10 height 19
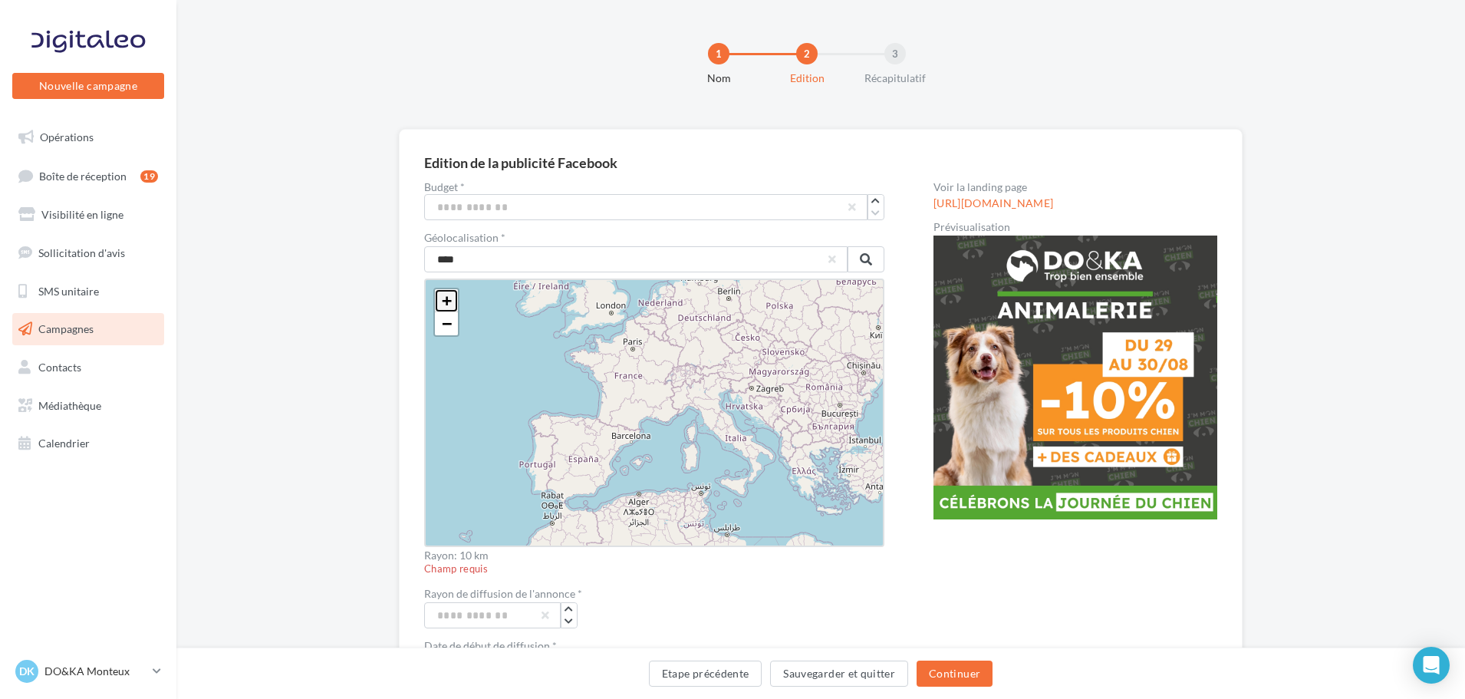
click at [448, 306] on span "+" at bounding box center [447, 300] width 10 height 19
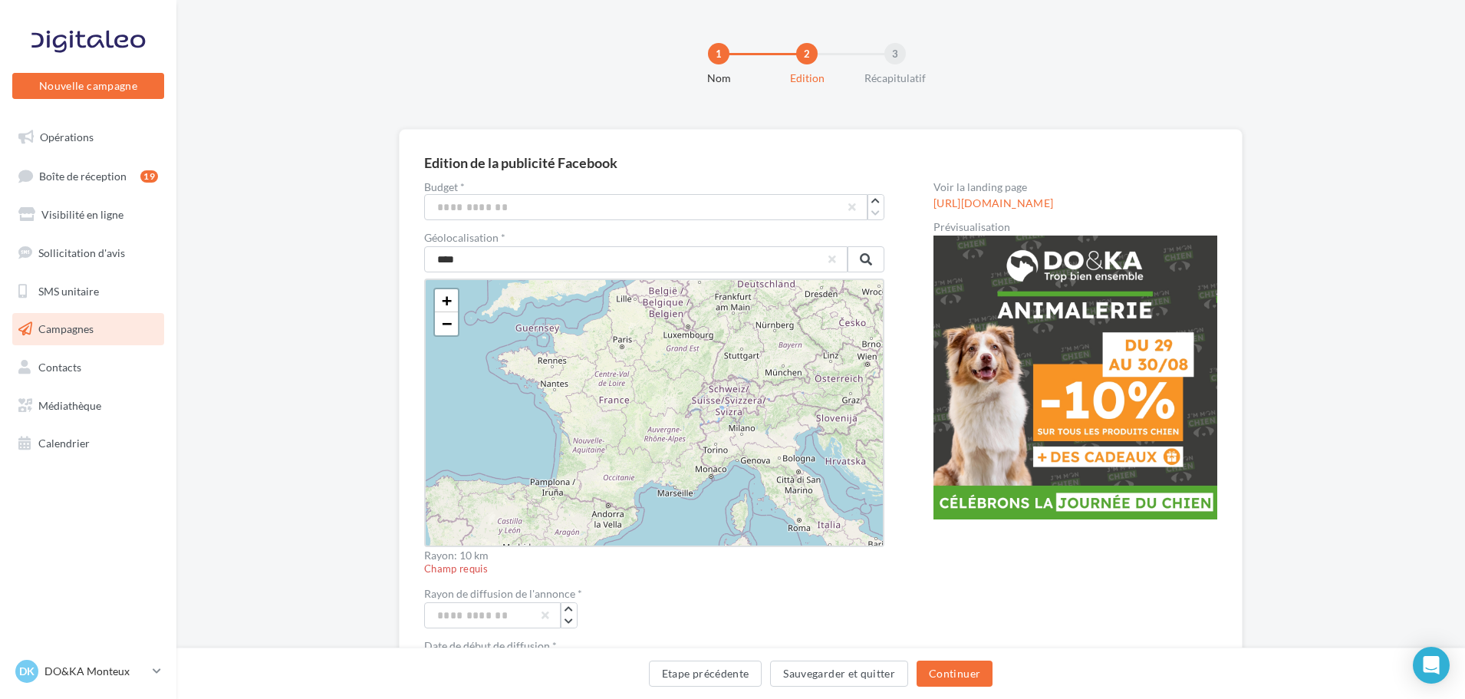
drag, startPoint x: 669, startPoint y: 327, endPoint x: 681, endPoint y: 388, distance: 62.4
click at [681, 388] on div "+ − Leaflet" at bounding box center [654, 412] width 460 height 268
drag, startPoint x: 462, startPoint y: 260, endPoint x: 417, endPoint y: 261, distance: 45.3
click at [417, 261] on div "Edition de la publicité Facebook Budget * *** Géolocalisation * **** + − [GEOGR…" at bounding box center [821, 645] width 844 height 1033
type input "*****"
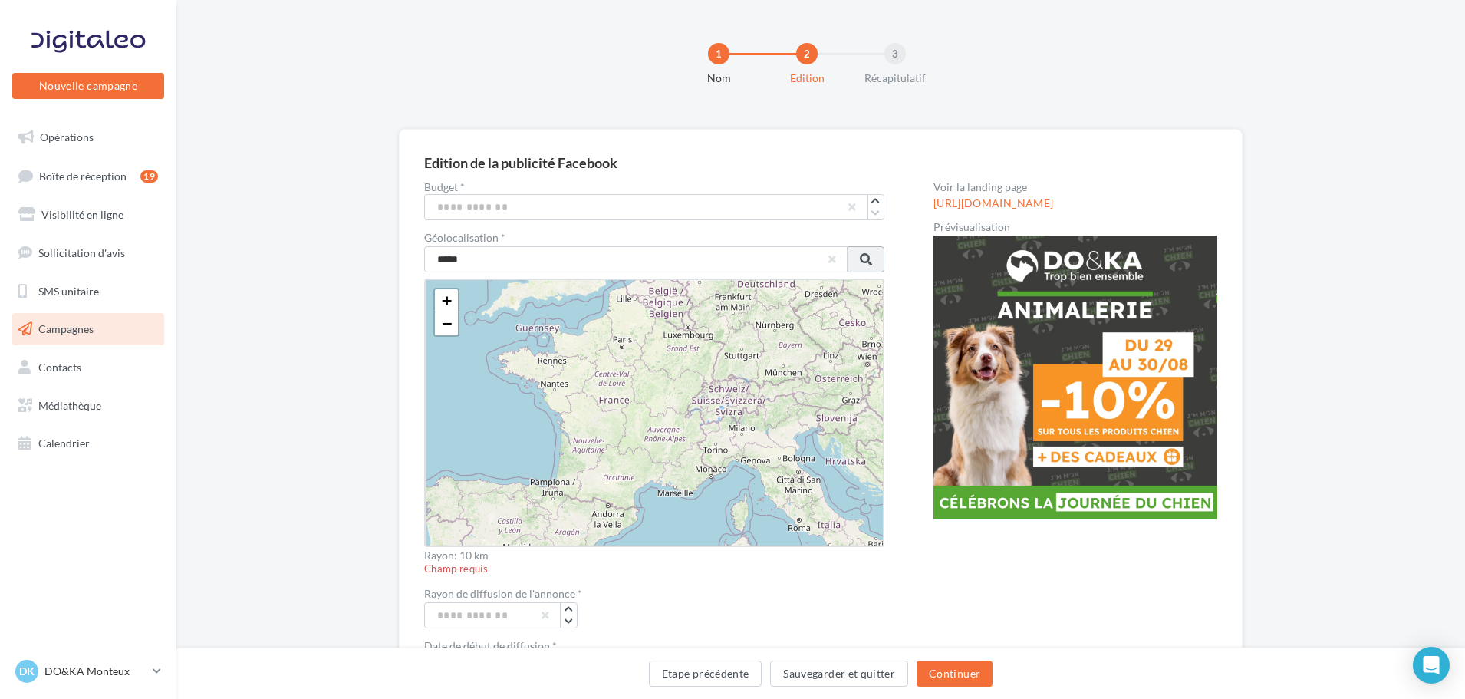
click at [880, 255] on button at bounding box center [865, 259] width 37 height 26
click at [449, 300] on span "+" at bounding box center [447, 300] width 10 height 19
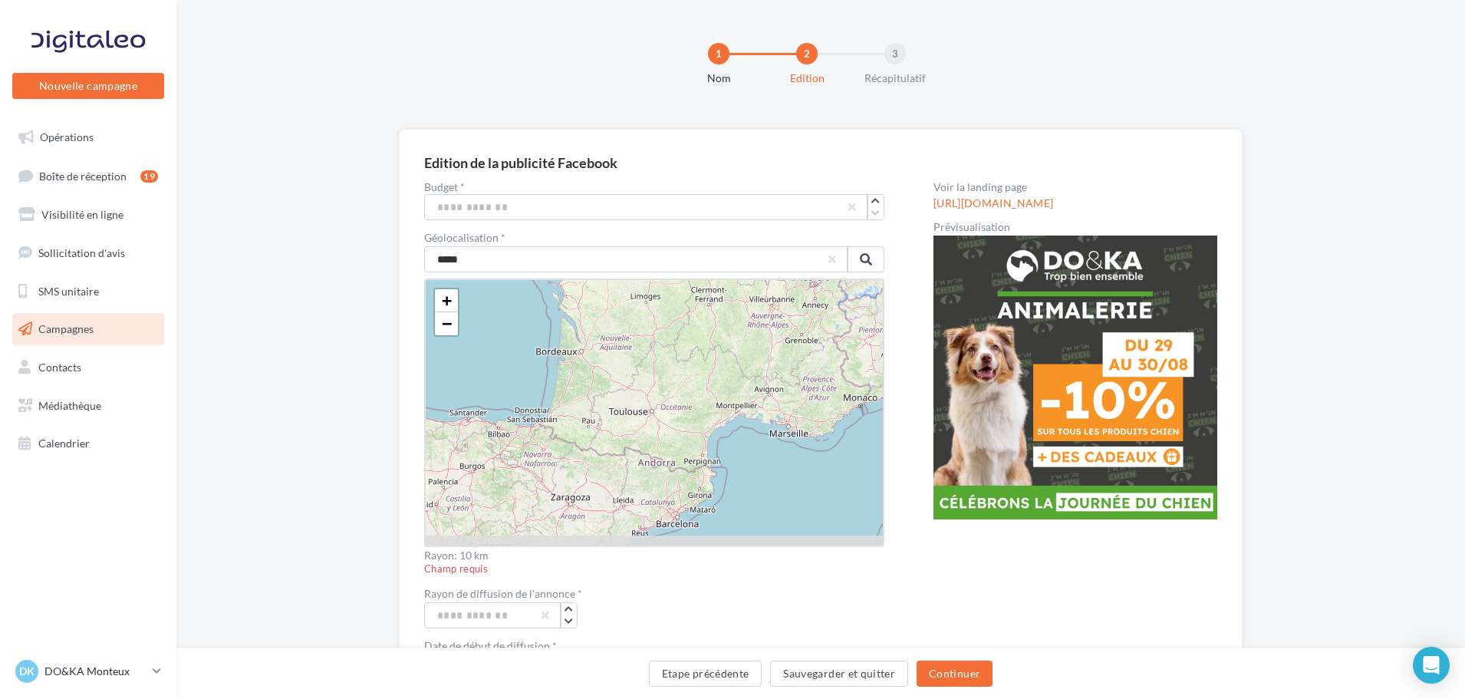
drag, startPoint x: 502, startPoint y: 423, endPoint x: 594, endPoint y: 288, distance: 163.8
click at [594, 288] on div "+ − Leaflet" at bounding box center [654, 412] width 460 height 268
click at [443, 301] on span "+" at bounding box center [447, 300] width 10 height 19
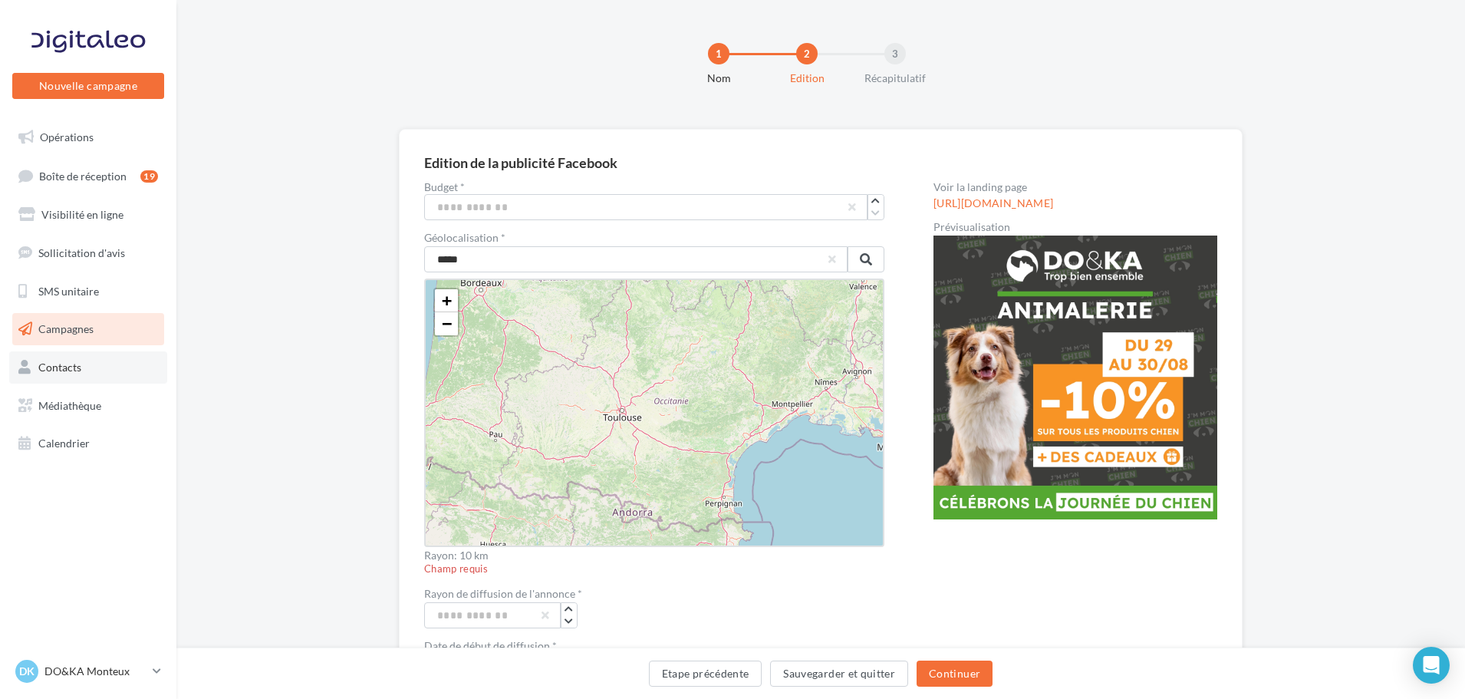
drag, startPoint x: 719, startPoint y: 340, endPoint x: 142, endPoint y: 379, distance: 578.8
click at [676, 340] on div "+ − Leaflet" at bounding box center [654, 412] width 460 height 268
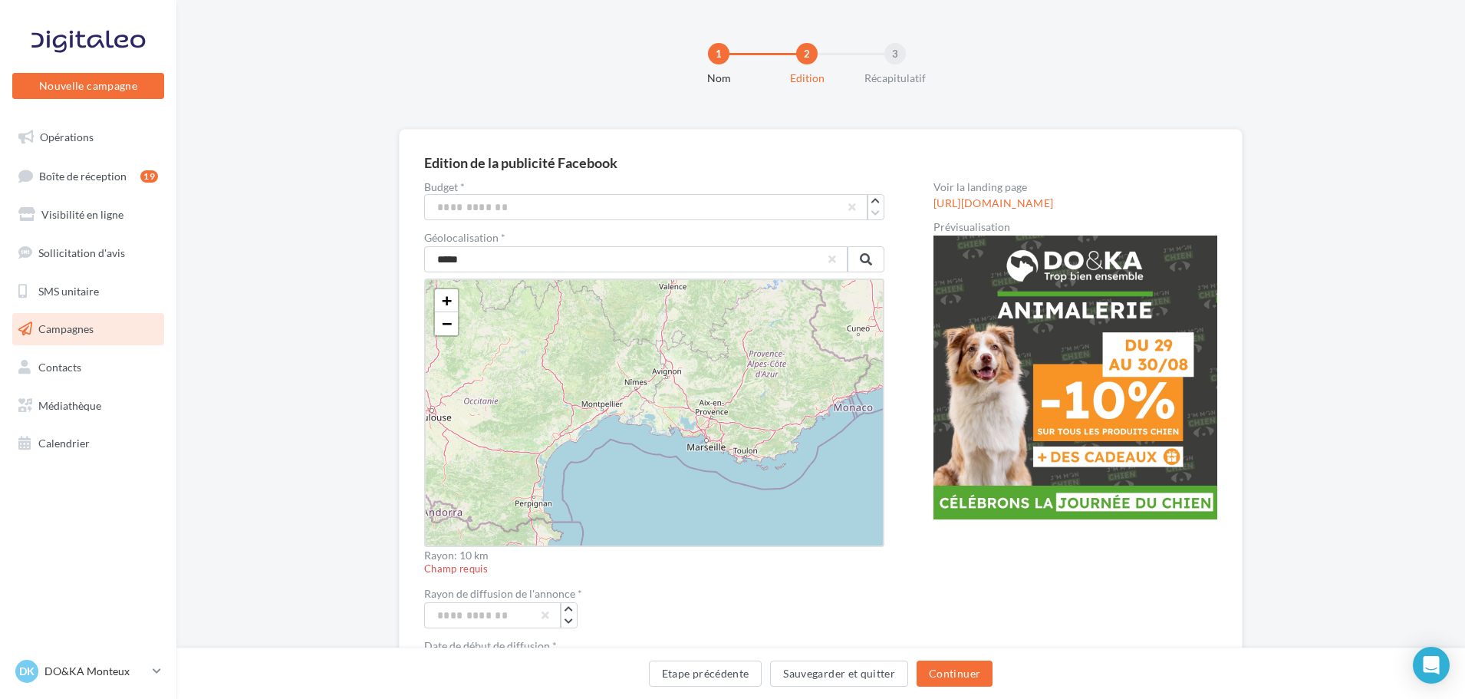
drag, startPoint x: 780, startPoint y: 476, endPoint x: 613, endPoint y: 476, distance: 166.4
click at [613, 476] on div "+ − Leaflet" at bounding box center [654, 412] width 460 height 268
click at [449, 255] on input "*****" at bounding box center [635, 259] width 423 height 26
